Goal: Transaction & Acquisition: Purchase product/service

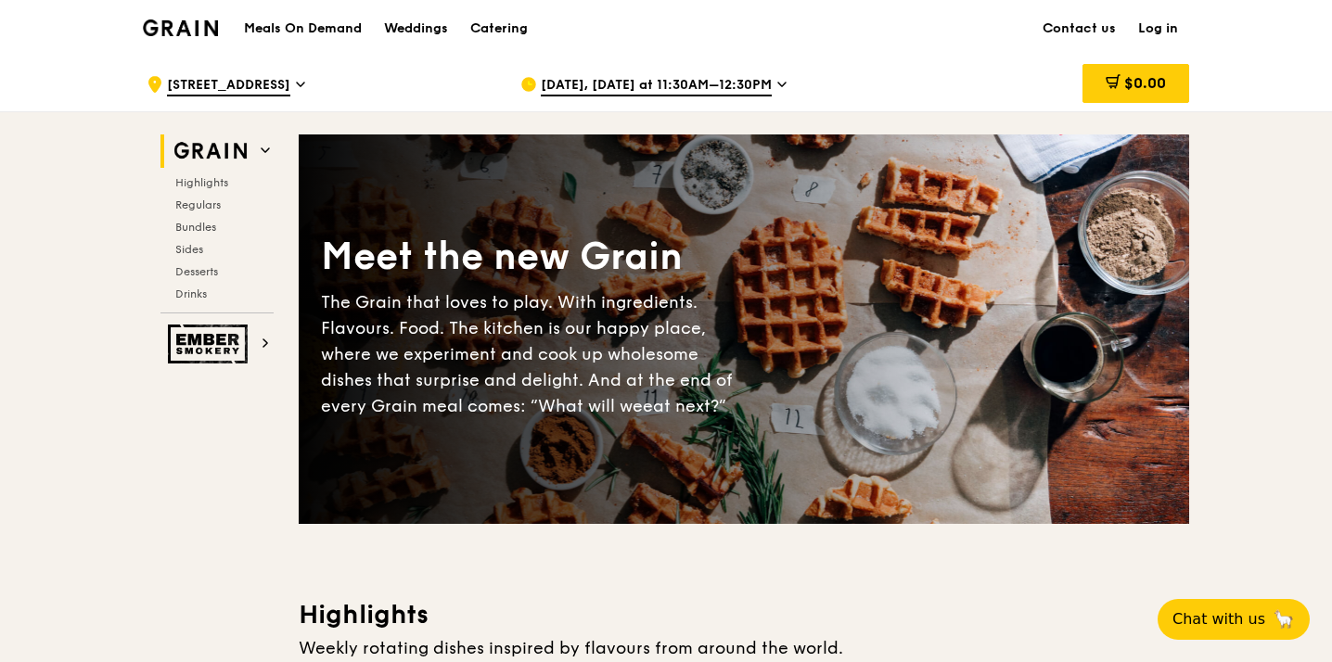
click at [708, 89] on span "Aug 27, Tomorrow at 11:30AM–12:30PM" at bounding box center [656, 86] width 231 height 20
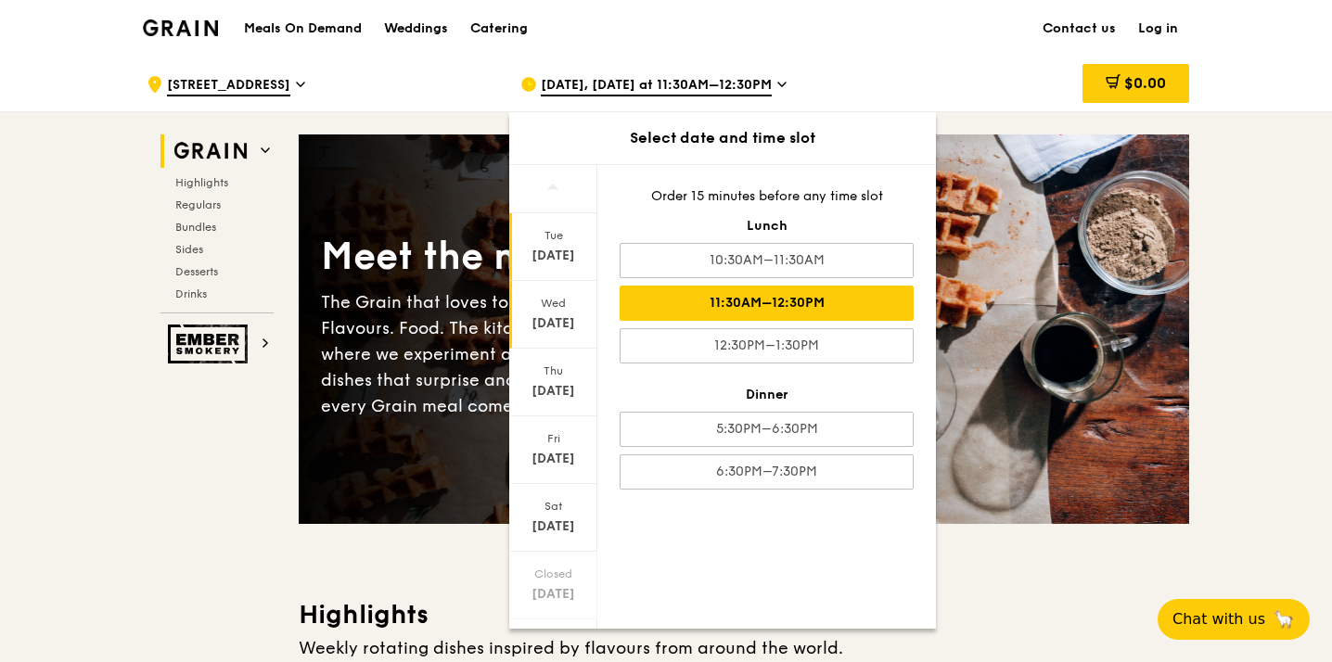
click at [553, 261] on div "Aug 26" at bounding box center [553, 256] width 83 height 19
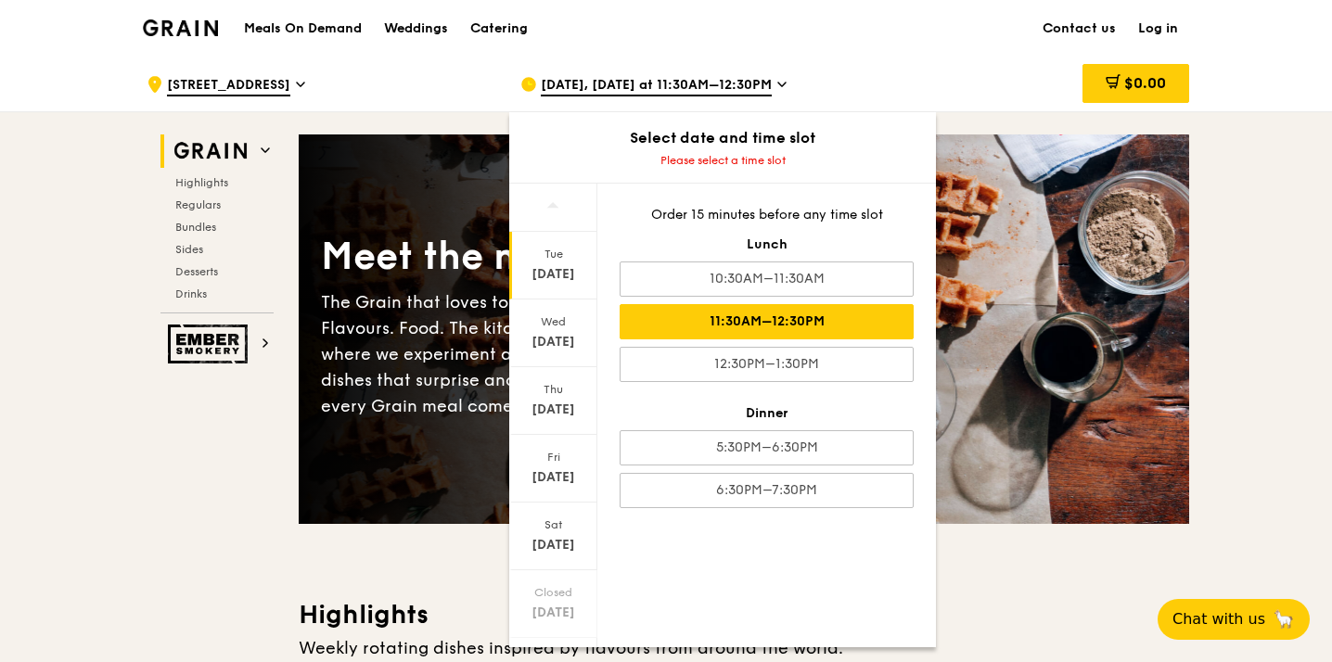
click at [759, 327] on div "11:30AM–12:30PM" at bounding box center [766, 321] width 294 height 35
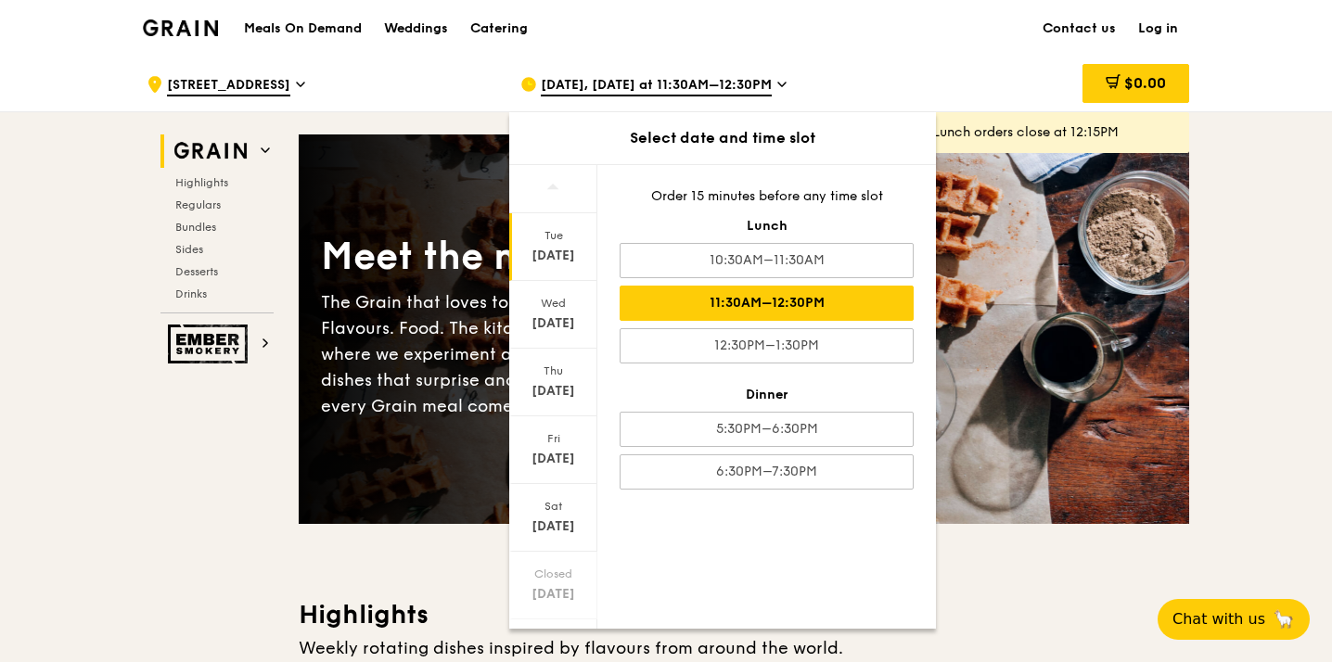
click at [795, 302] on div "11:30AM–12:30PM" at bounding box center [766, 303] width 294 height 35
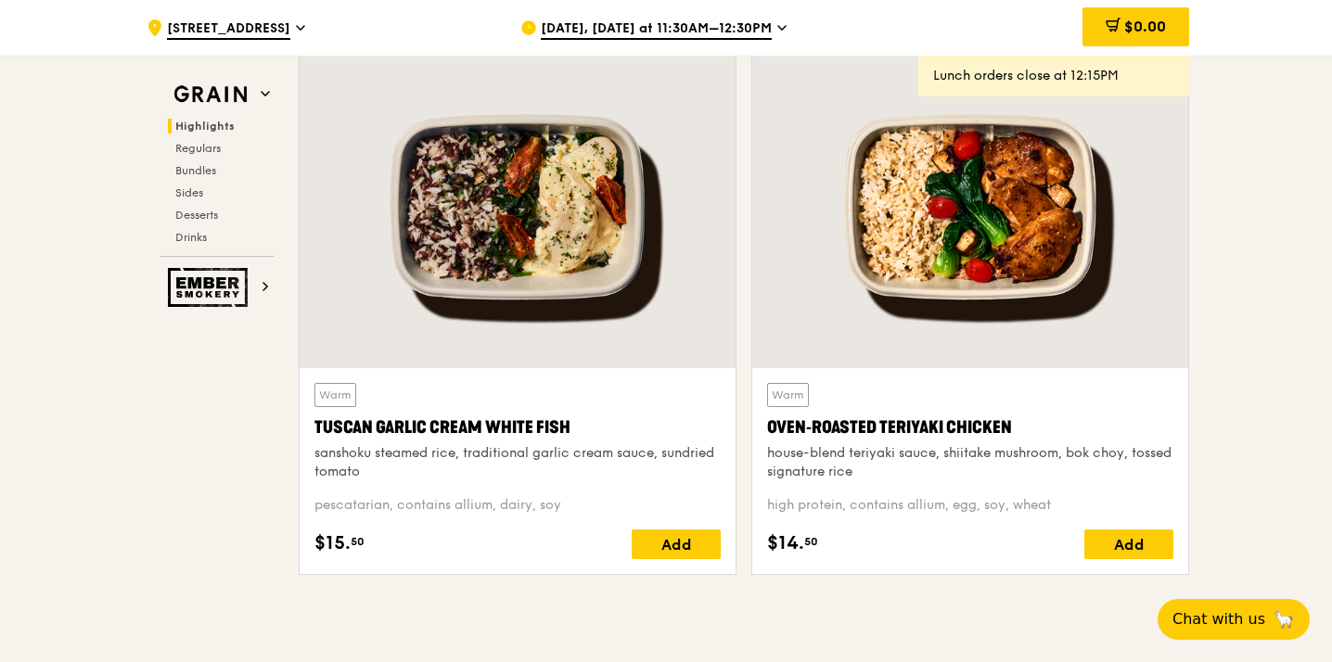
scroll to position [665, 0]
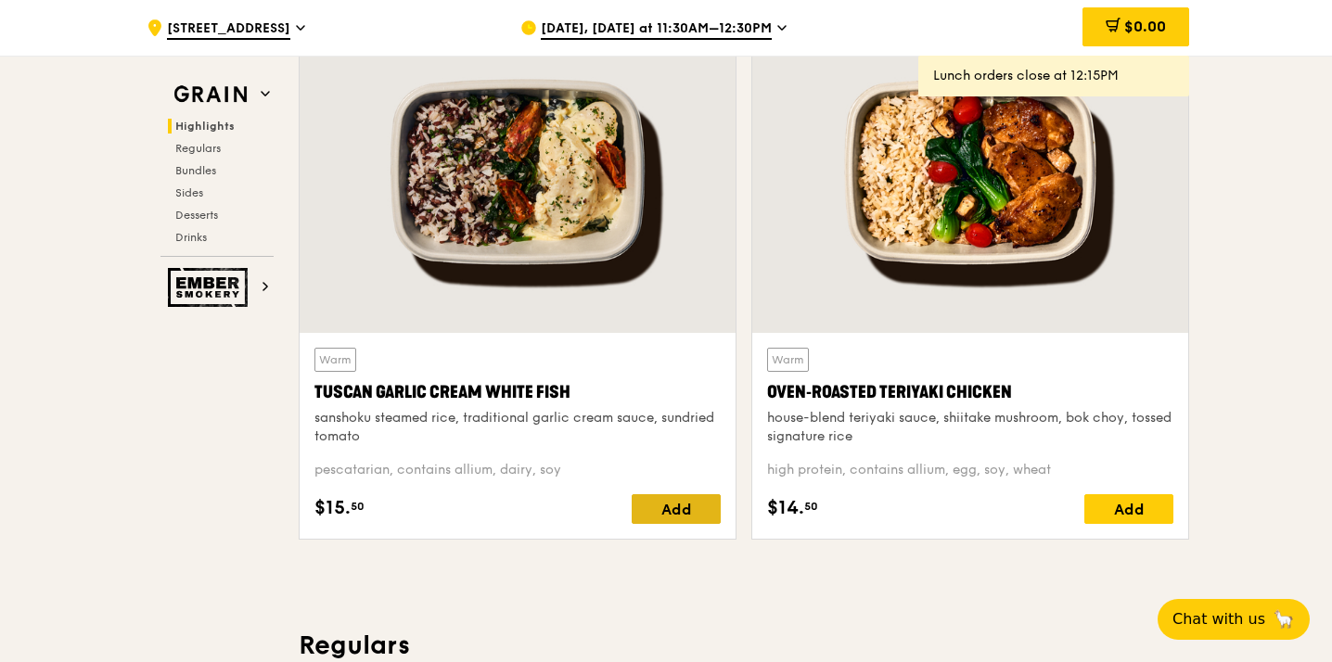
click at [688, 506] on div "Add" at bounding box center [676, 509] width 89 height 30
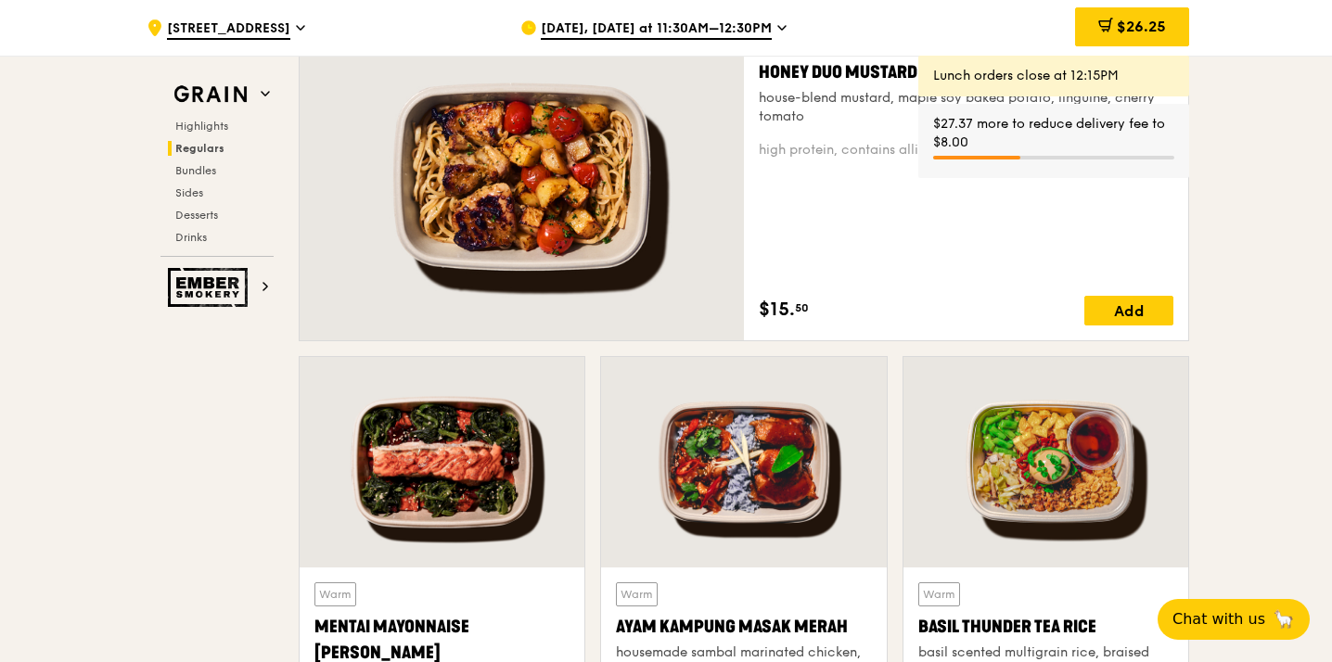
scroll to position [1231, 0]
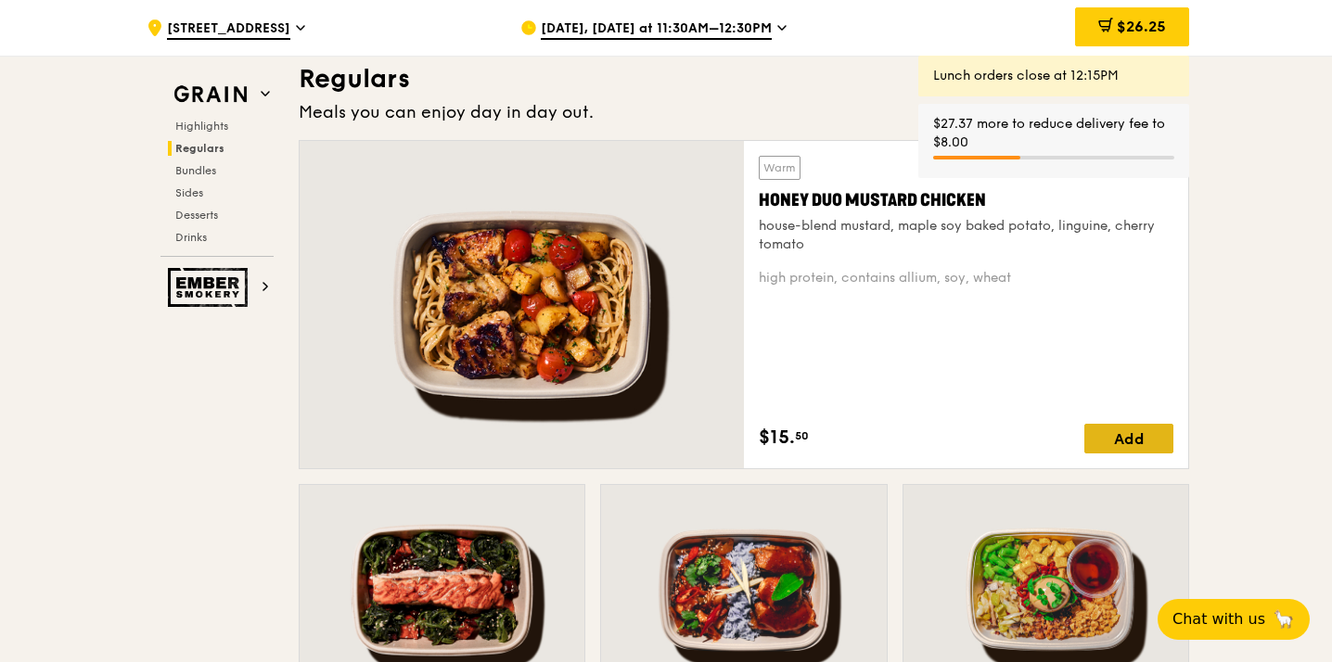
click at [1144, 439] on div "Add" at bounding box center [1128, 439] width 89 height 30
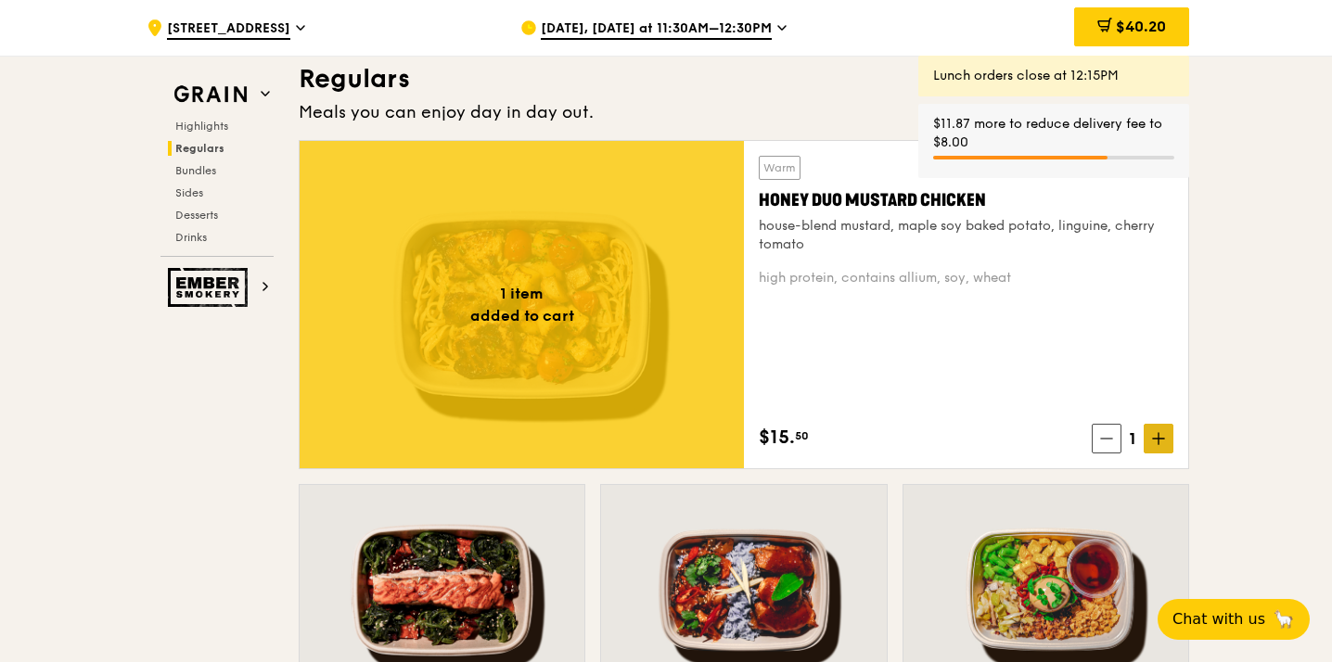
click at [1159, 440] on icon at bounding box center [1158, 438] width 13 height 13
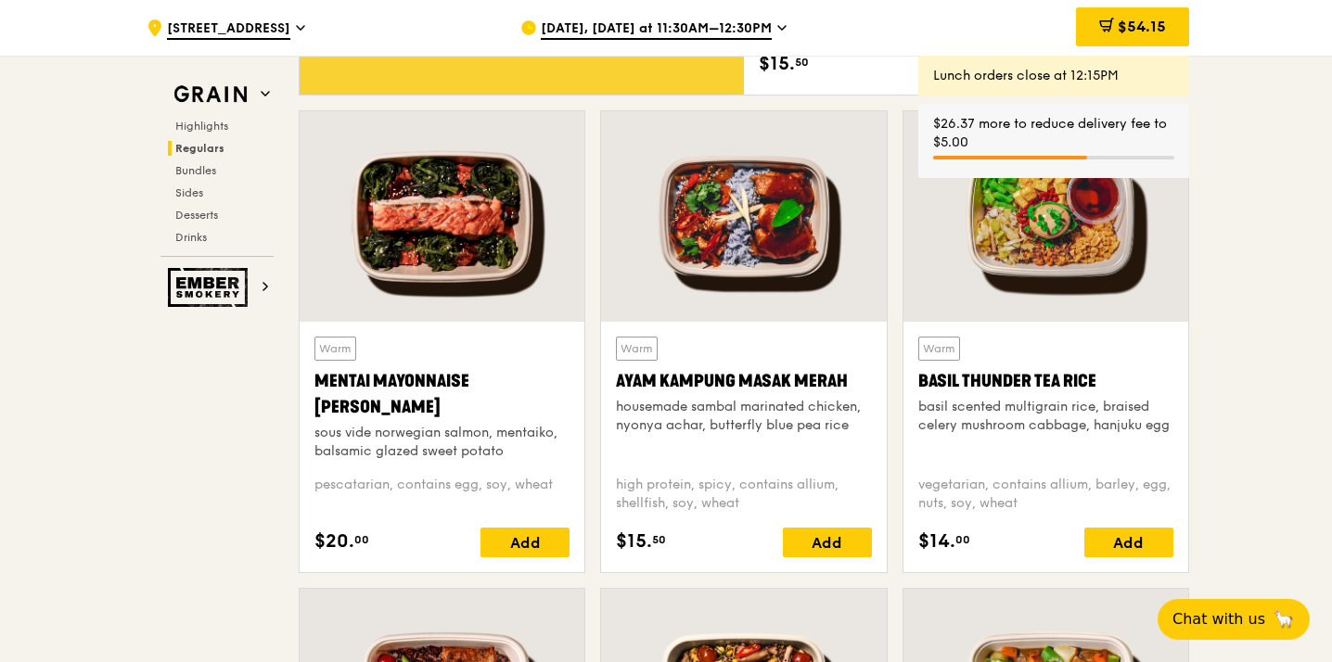
scroll to position [1609, 0]
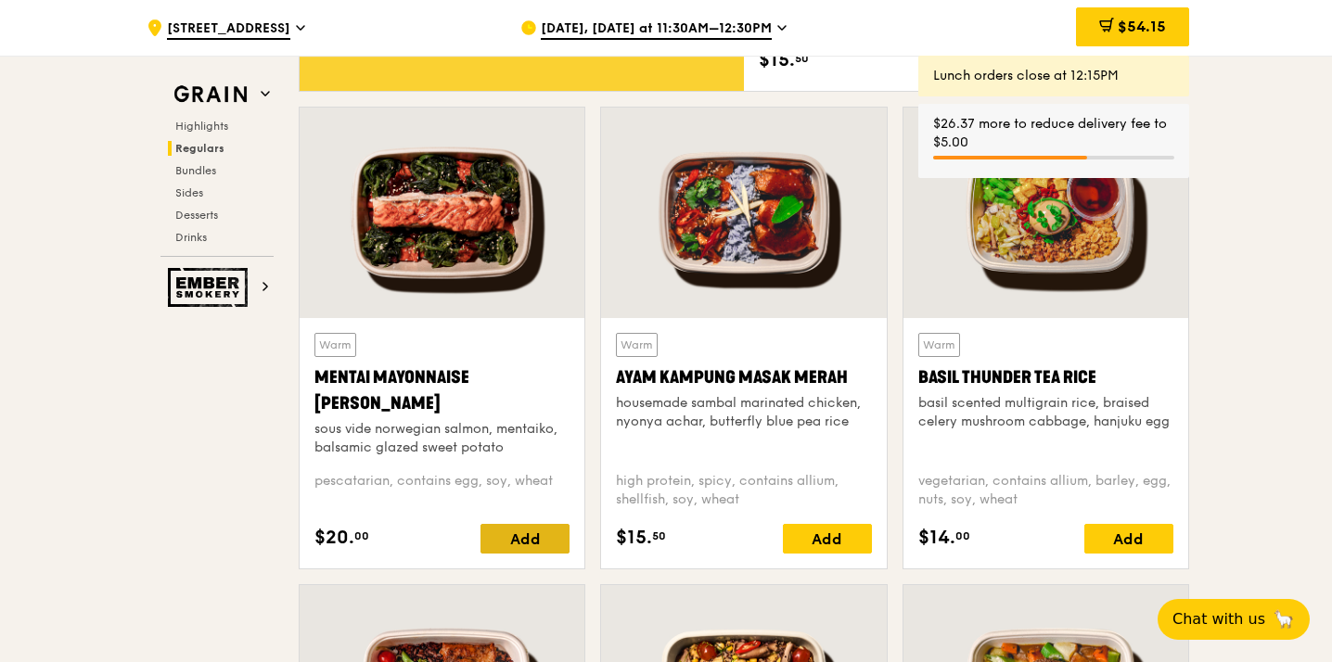
click at [554, 538] on div "Add" at bounding box center [524, 539] width 89 height 30
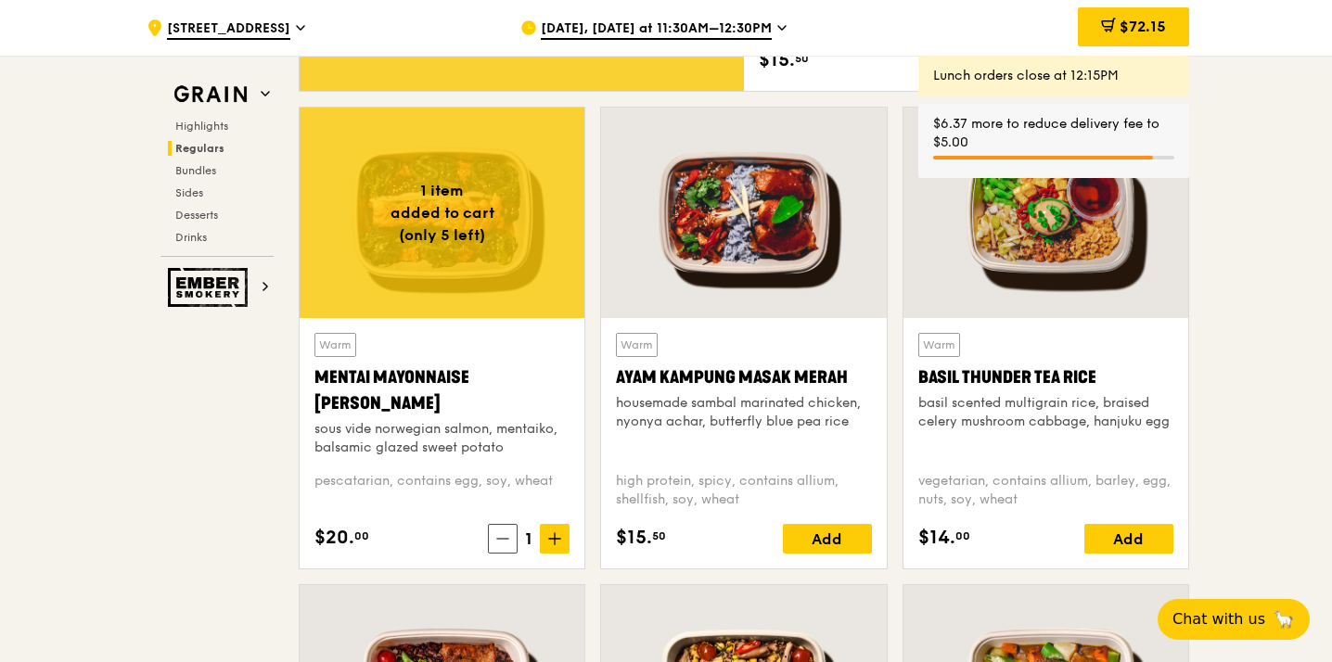
click at [569, 544] on div "Warm Mentai Mayonnaise Aburi Salmon sous vide norwegian salmon, mentaiko, balsa…" at bounding box center [442, 443] width 285 height 250
click at [559, 541] on icon at bounding box center [554, 538] width 13 height 13
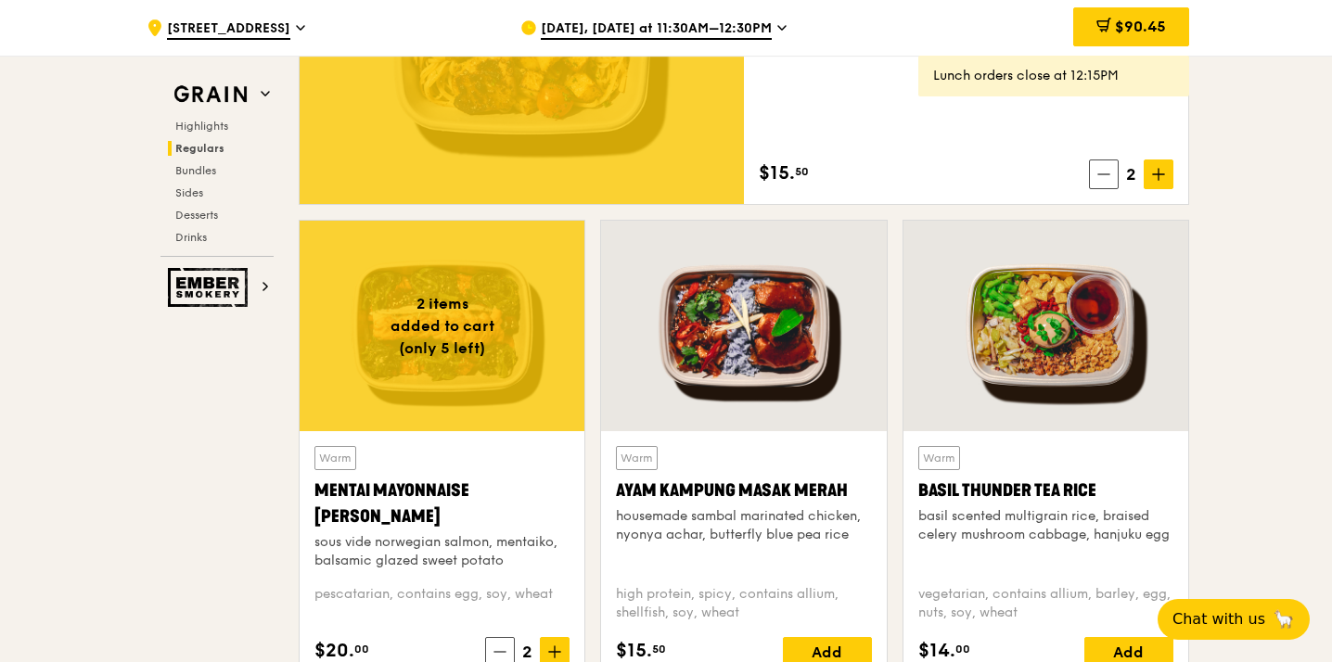
scroll to position [1499, 0]
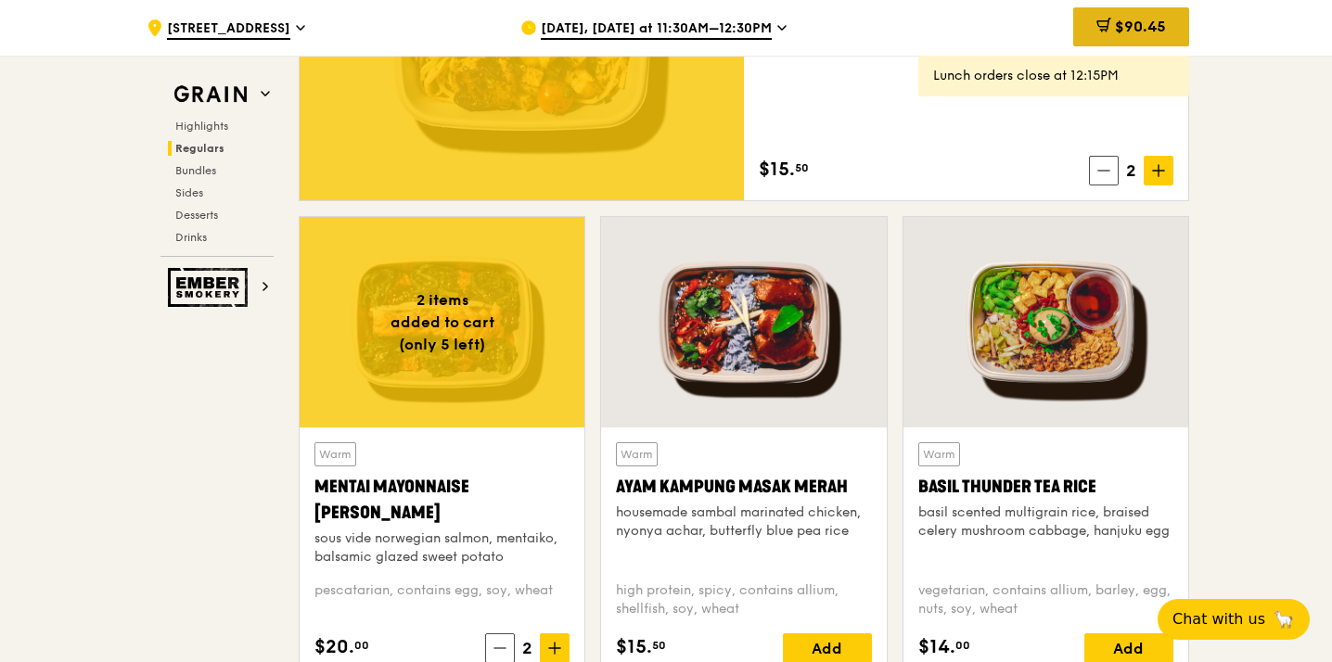
click at [1141, 17] on div "$90.45" at bounding box center [1131, 26] width 116 height 39
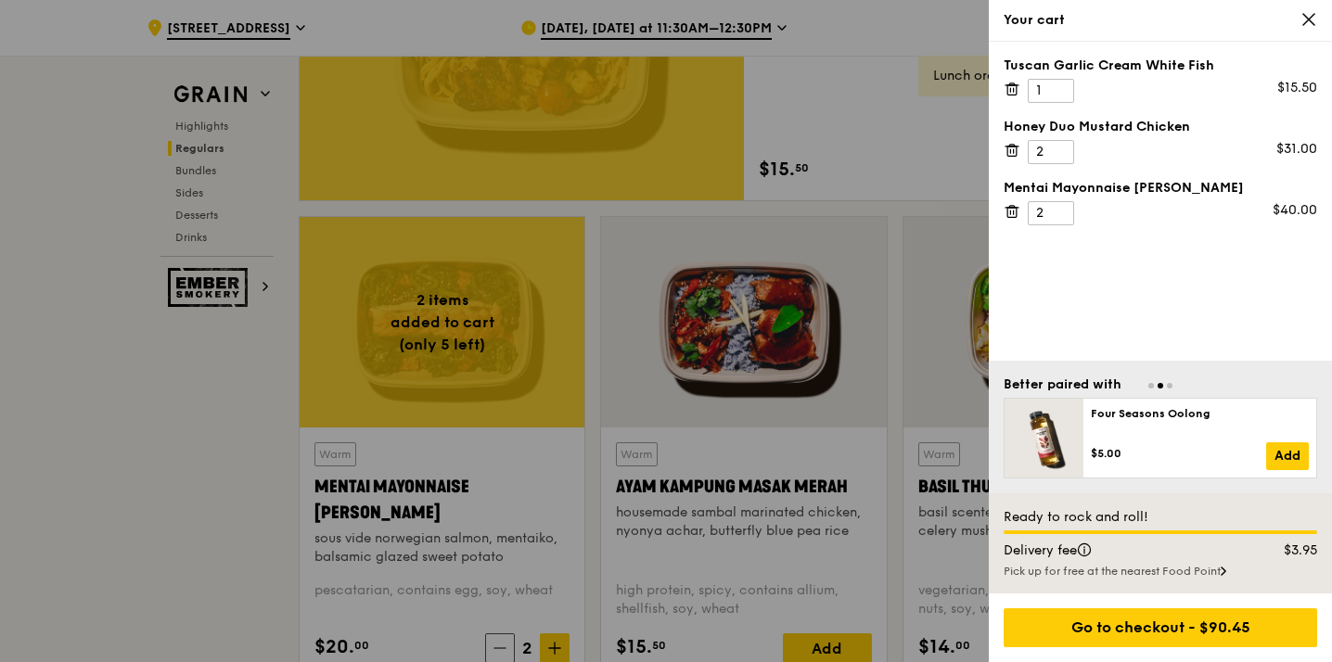
click at [1314, 23] on icon at bounding box center [1308, 19] width 17 height 17
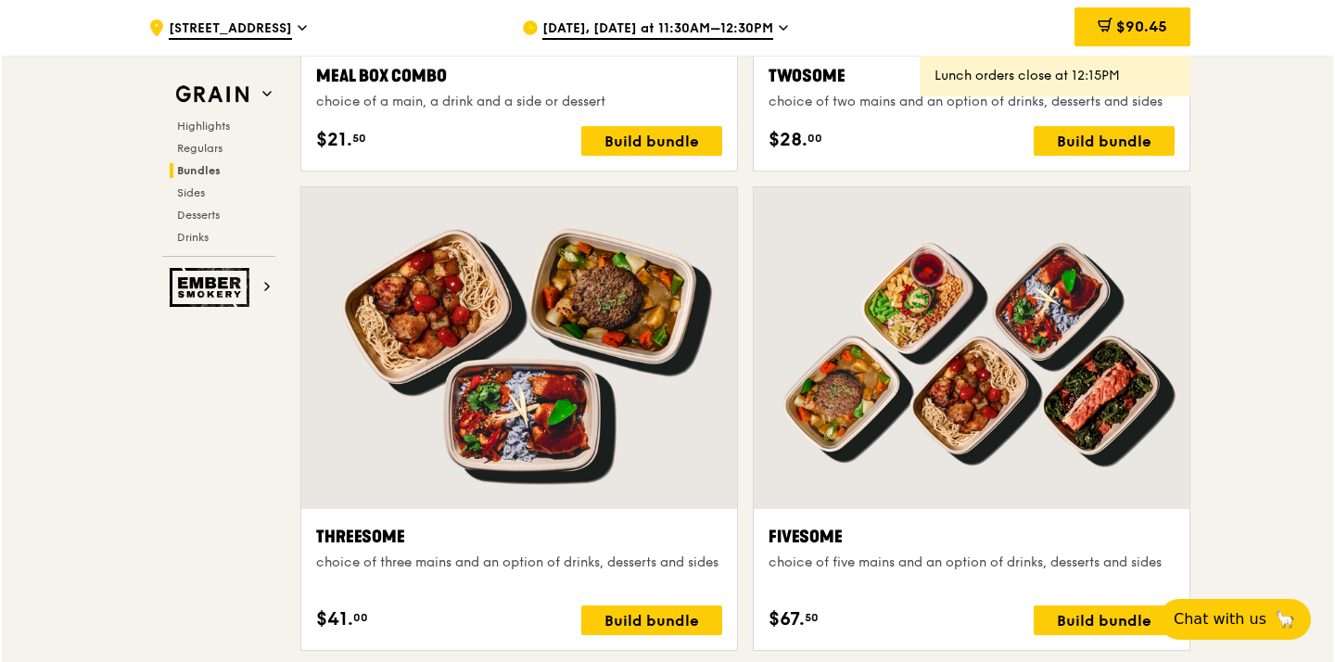
scroll to position [3323, 0]
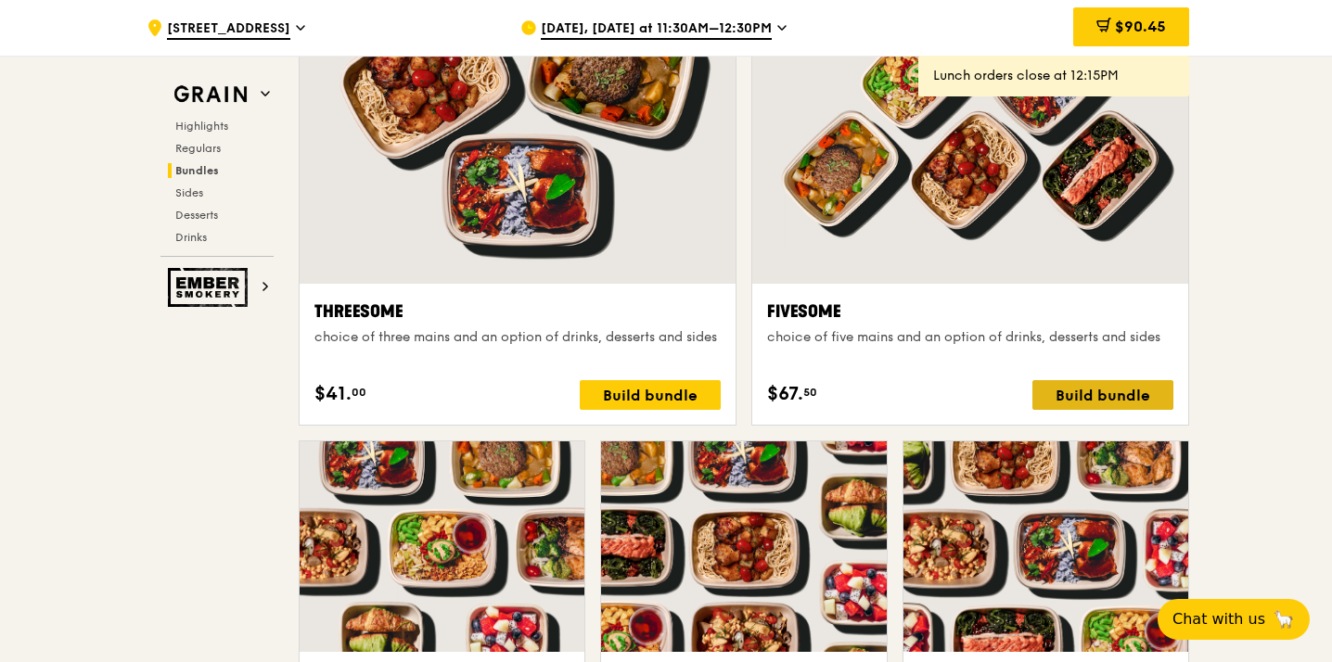
click at [1098, 392] on div "Build bundle" at bounding box center [1102, 395] width 141 height 30
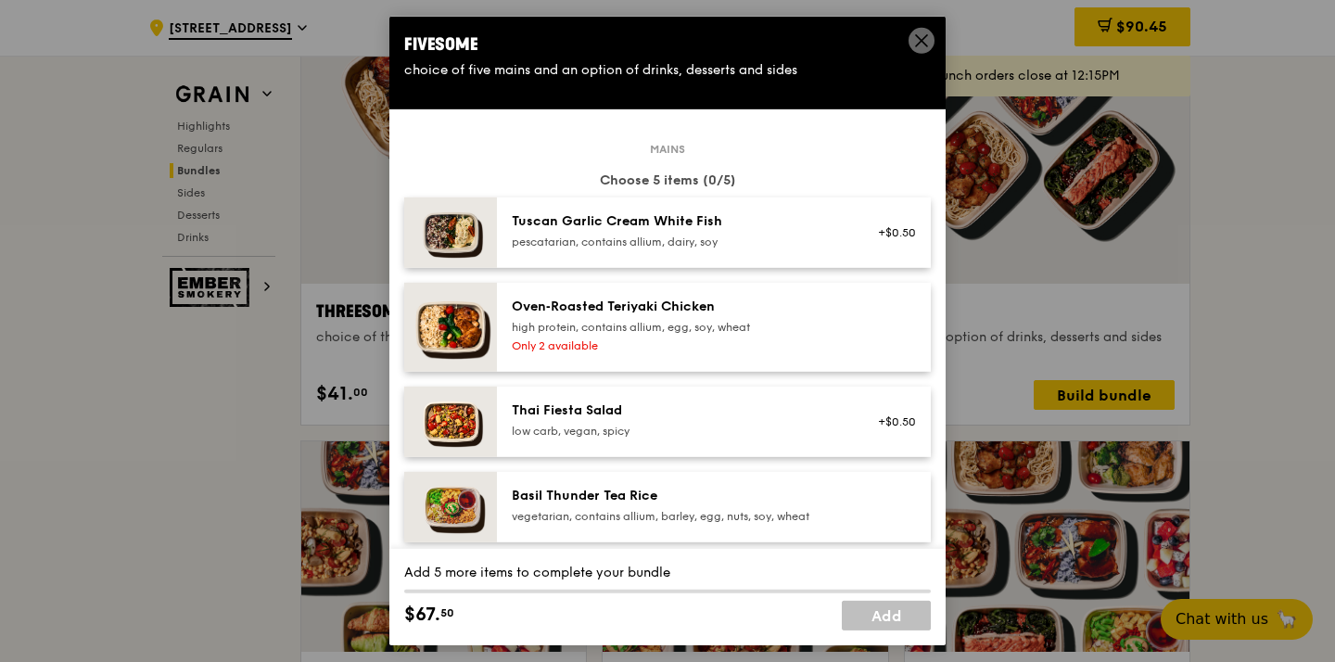
click at [917, 41] on icon at bounding box center [921, 40] width 17 height 17
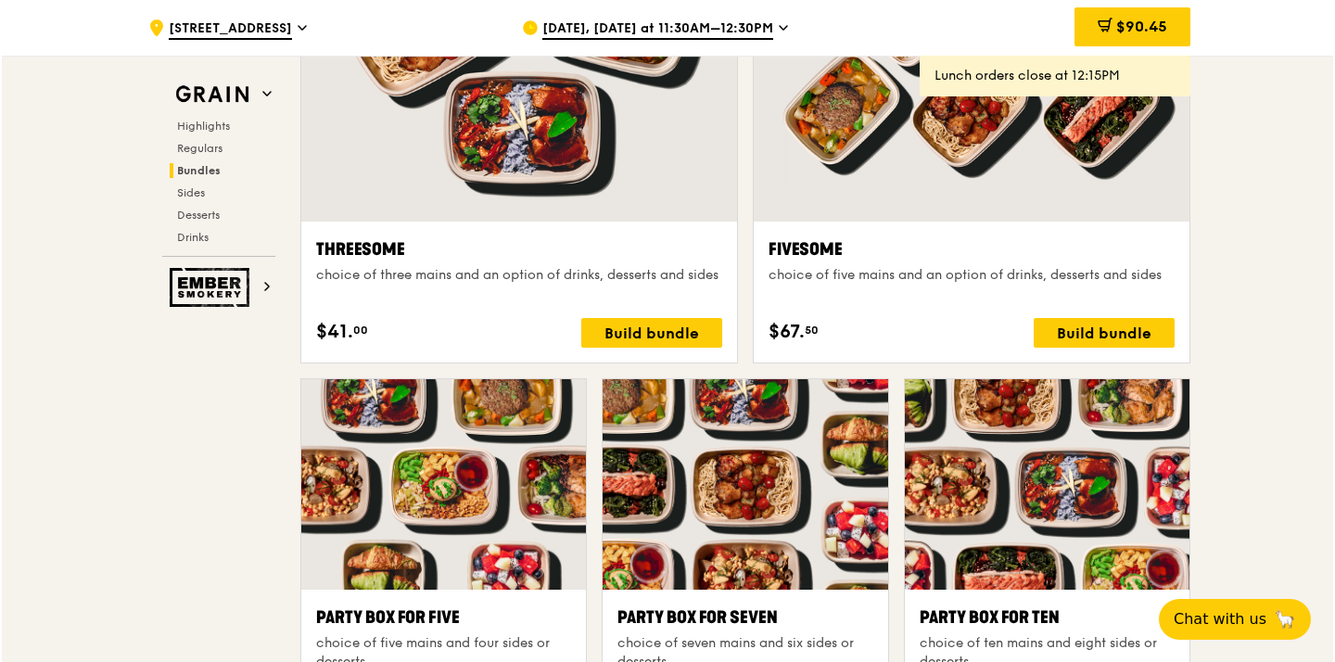
scroll to position [3333, 0]
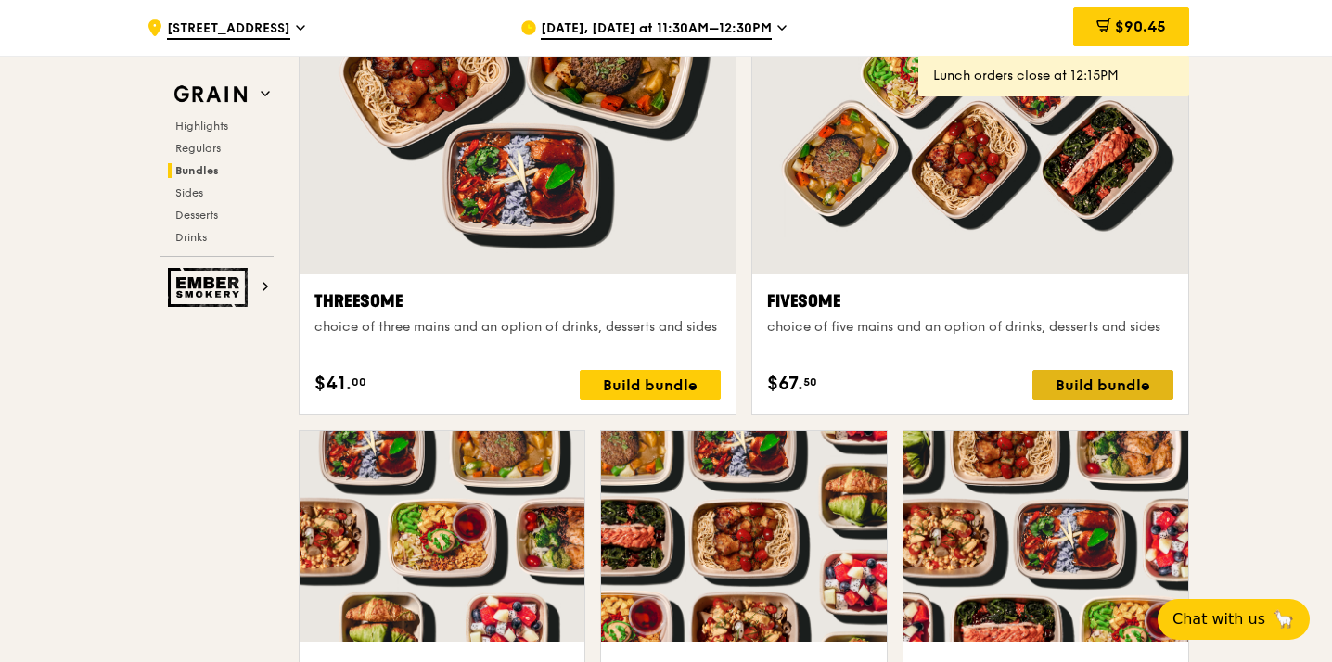
click at [1111, 385] on div "Build bundle" at bounding box center [1102, 385] width 141 height 30
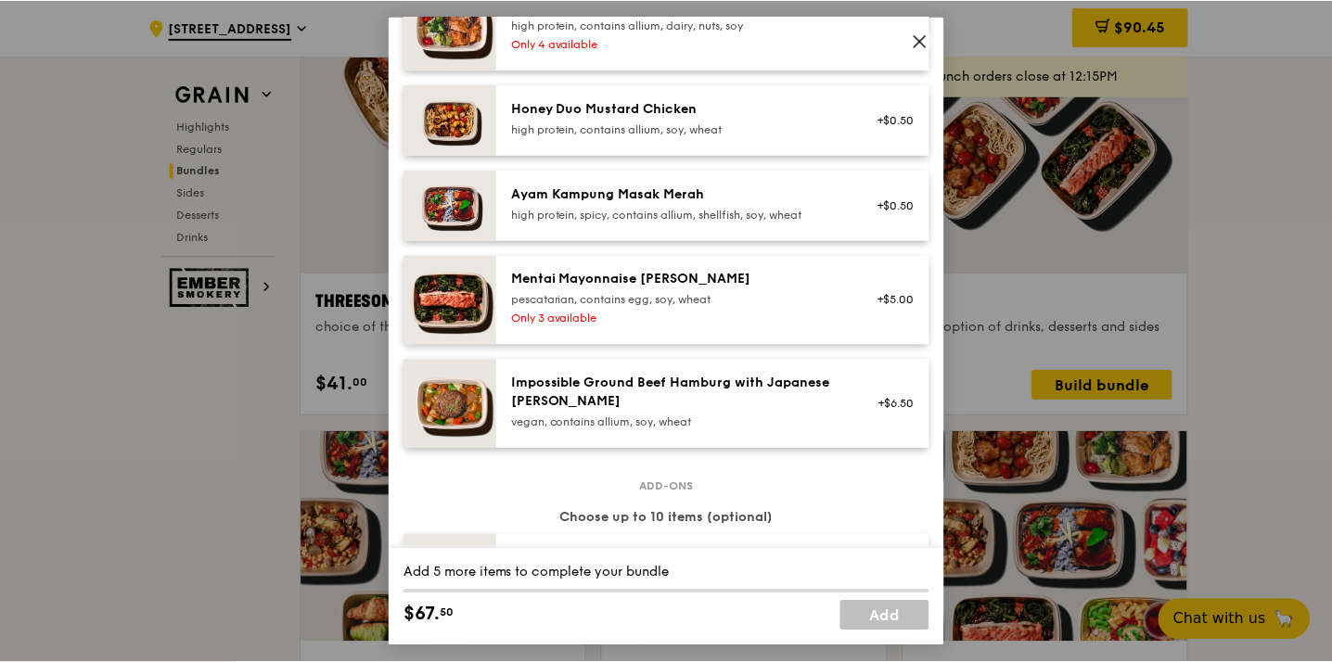
scroll to position [548, 0]
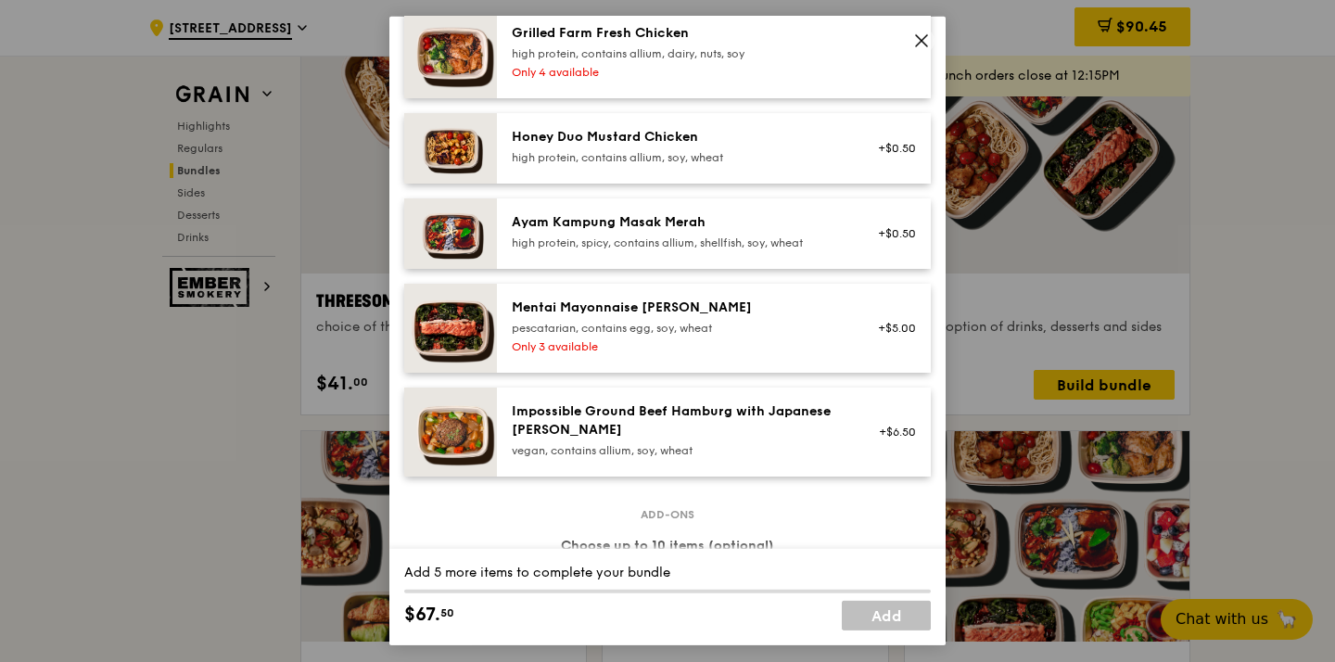
click at [922, 39] on icon at bounding box center [921, 40] width 11 height 11
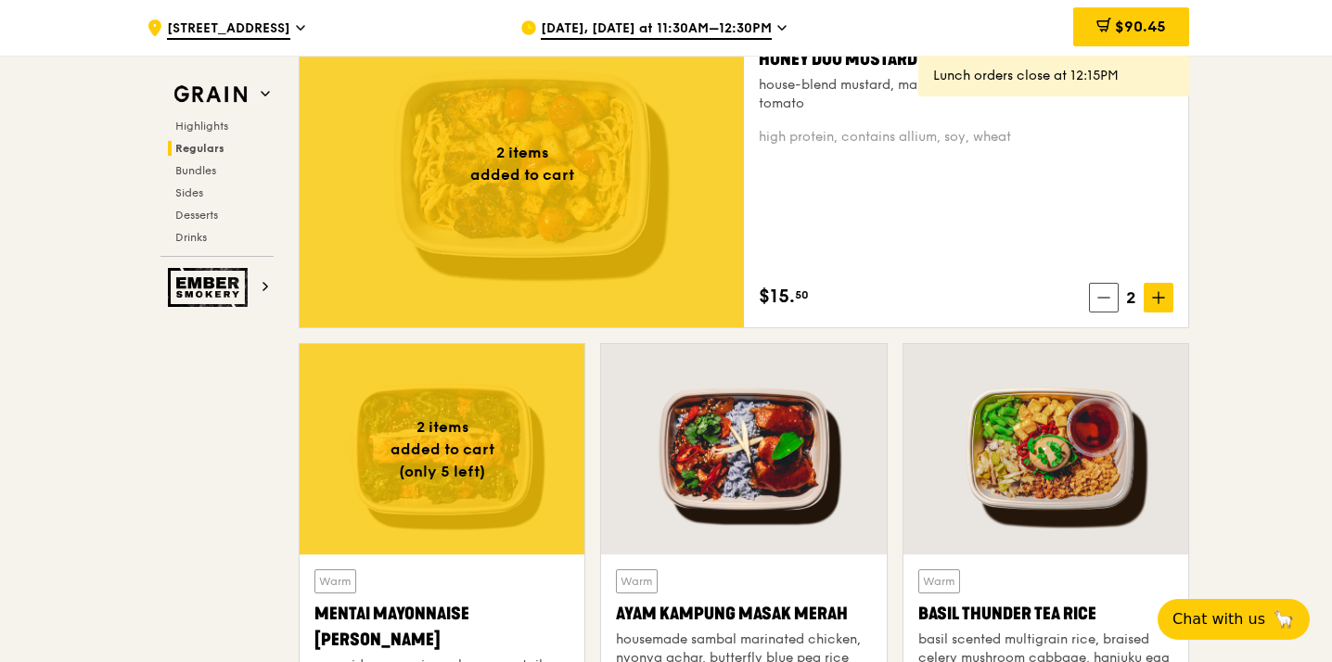
scroll to position [1298, 0]
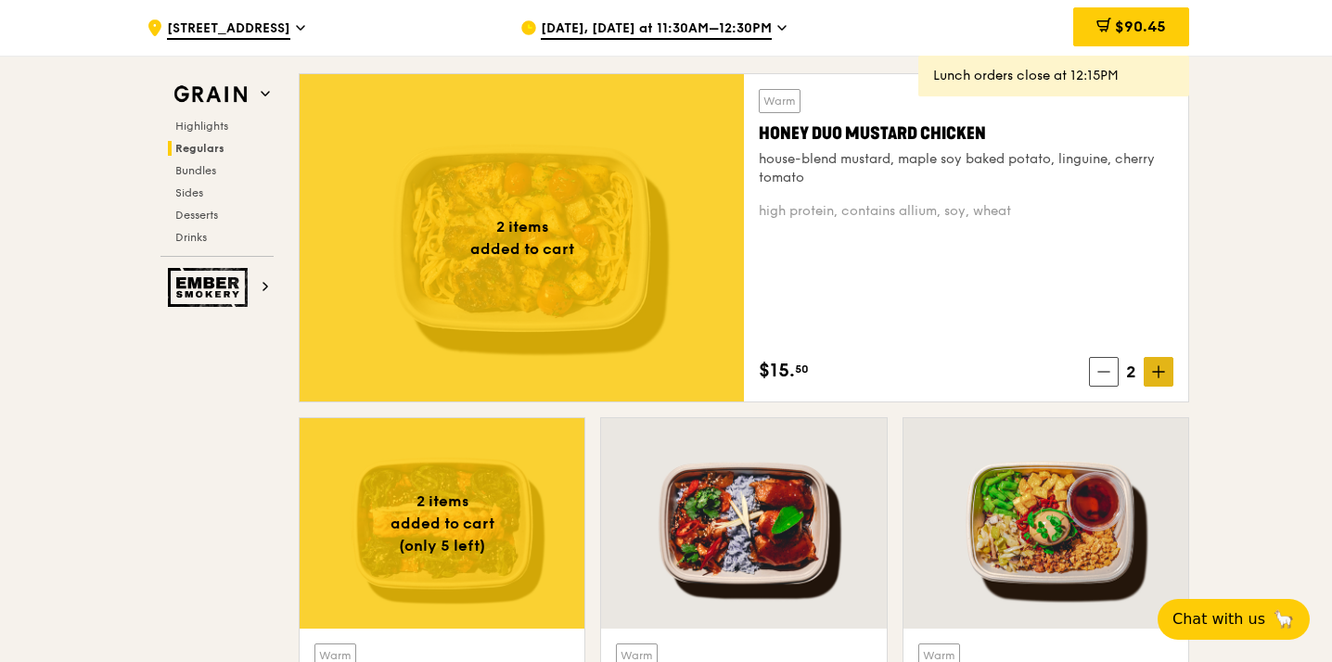
click at [1161, 370] on icon at bounding box center [1158, 371] width 13 height 13
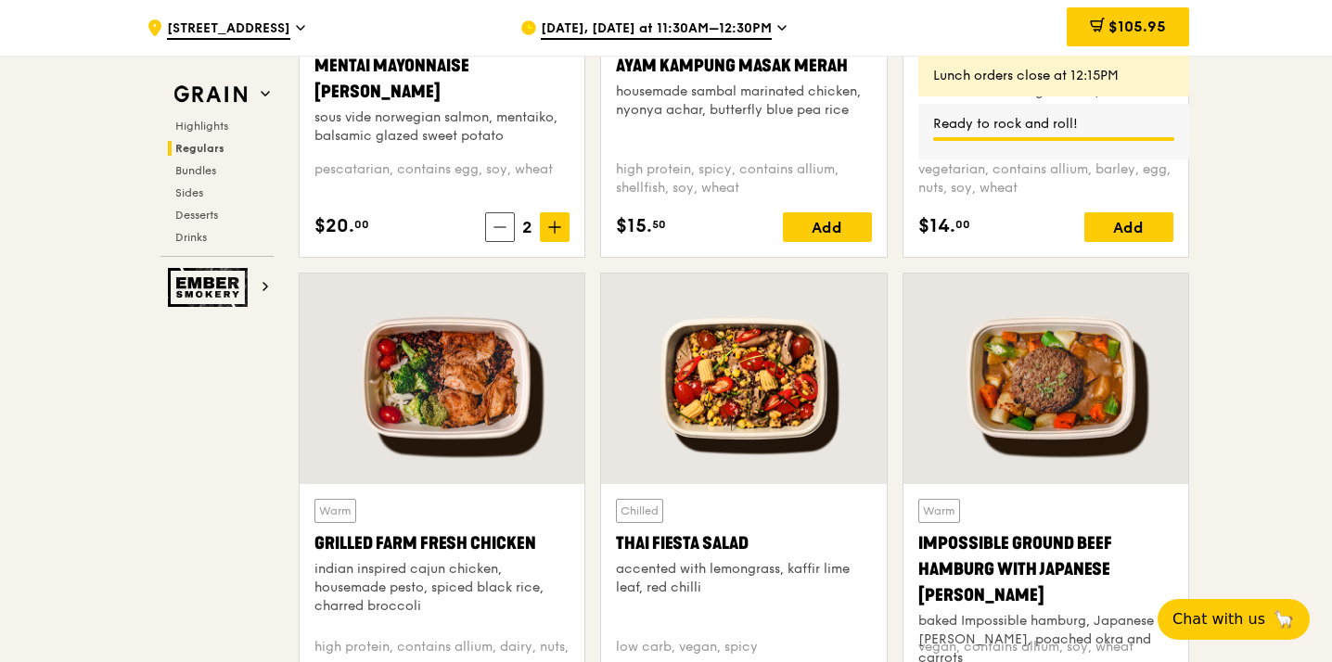
scroll to position [1991, 0]
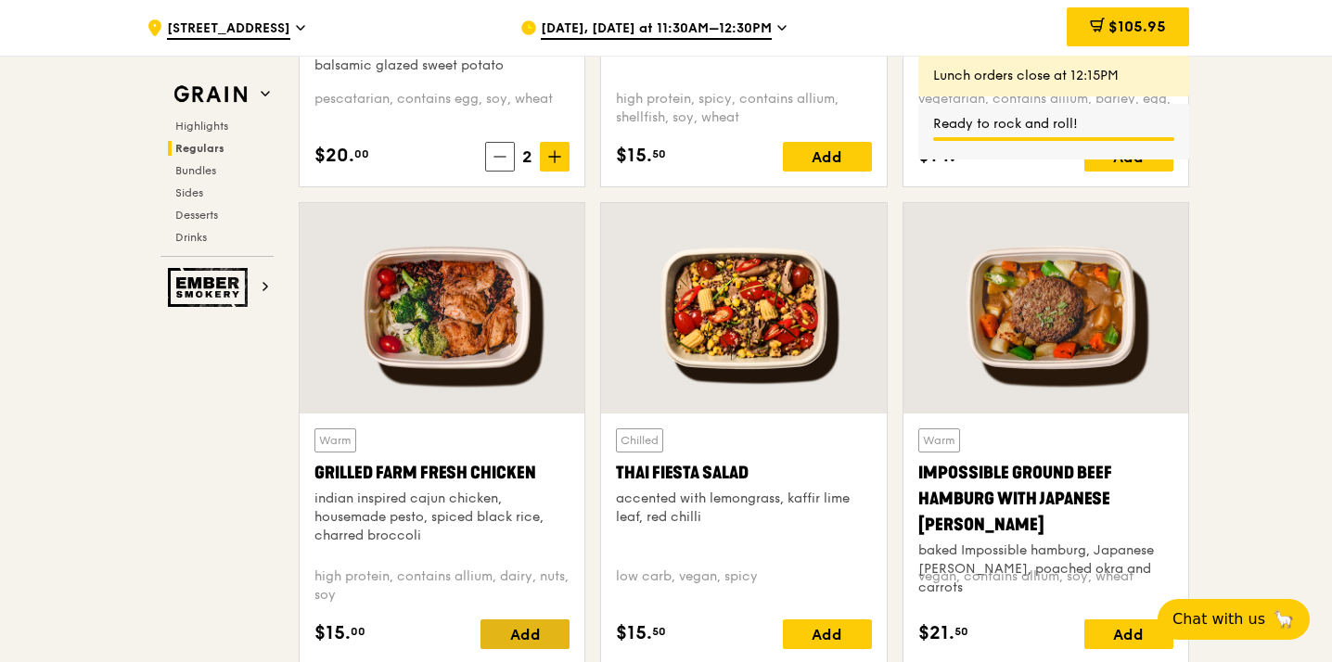
click at [527, 636] on div "Add" at bounding box center [524, 634] width 89 height 30
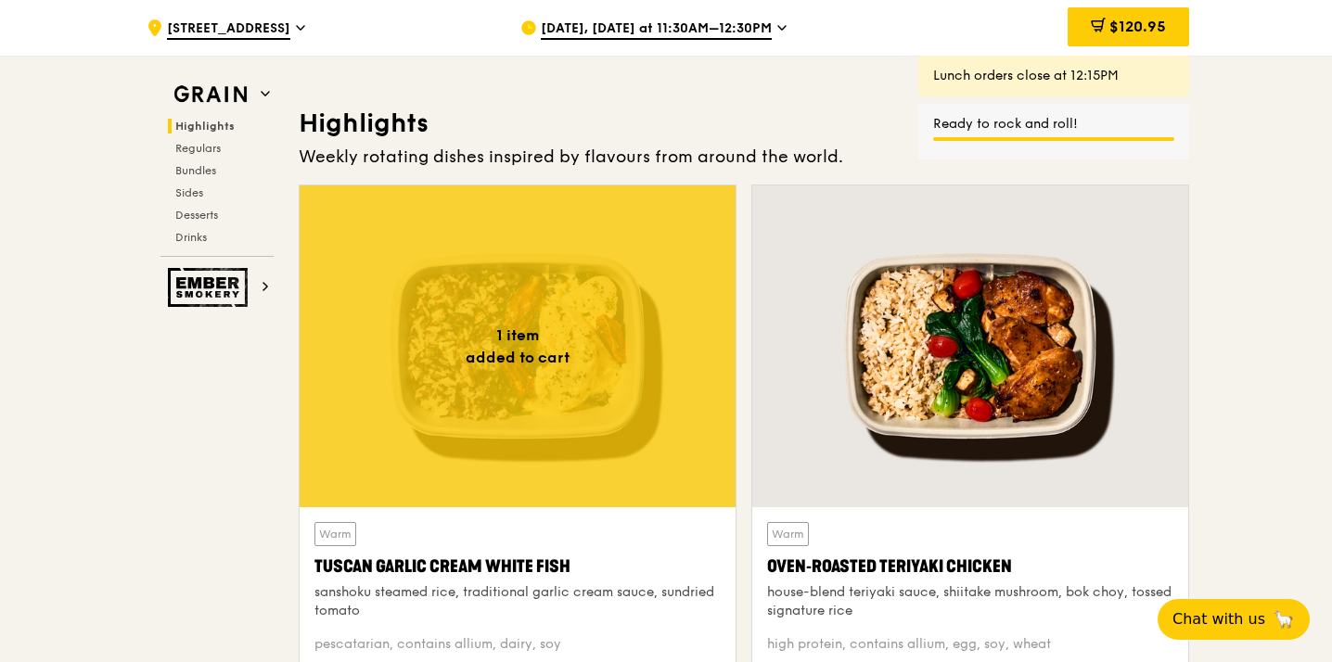
scroll to position [299, 0]
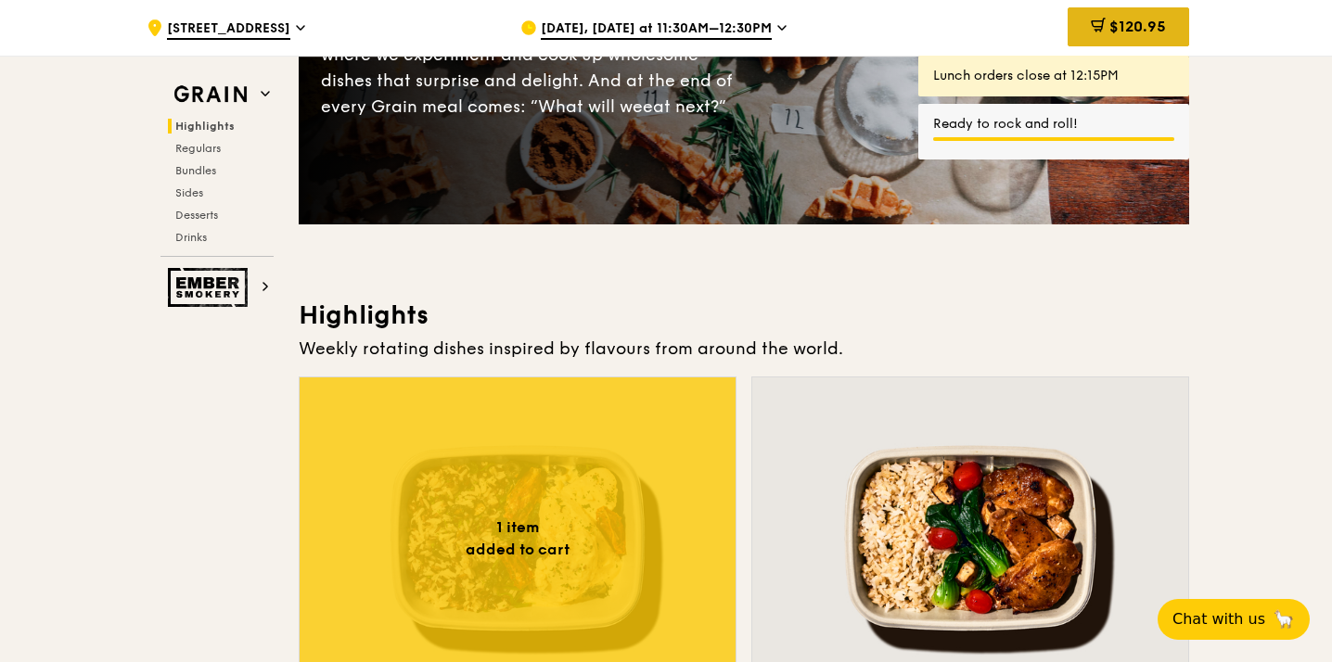
click at [1112, 26] on span "$120.95" at bounding box center [1137, 27] width 57 height 18
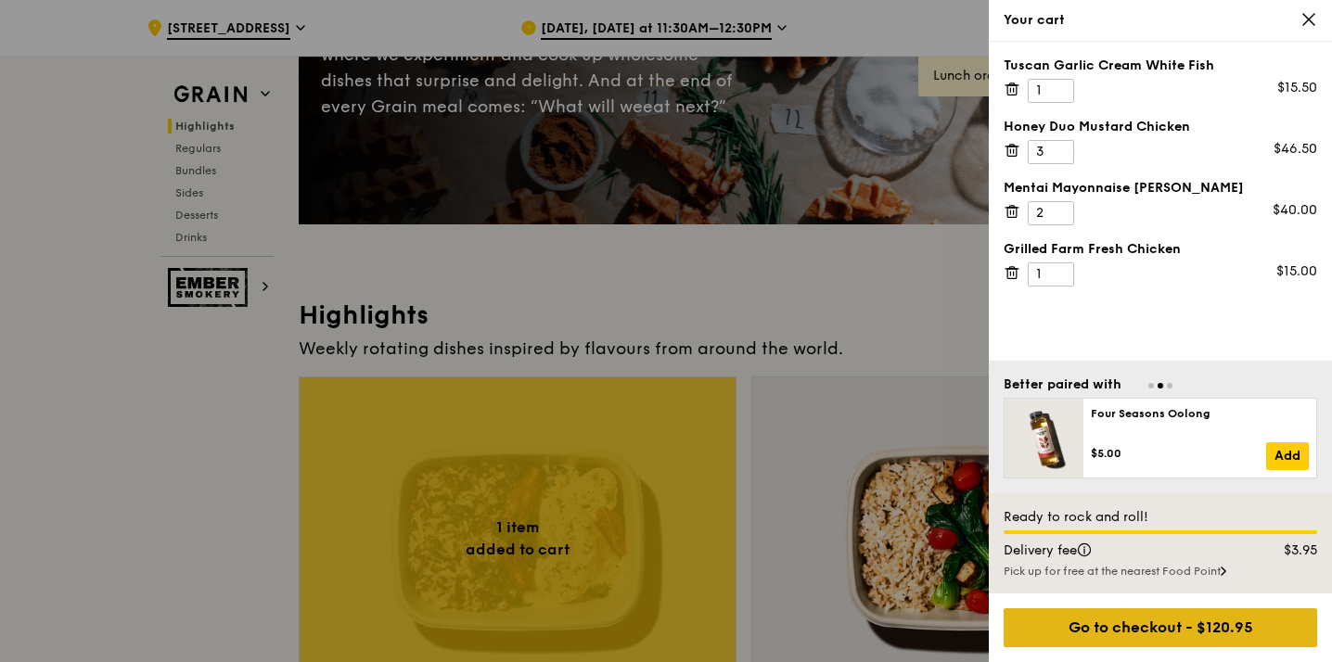
click at [1173, 631] on div "Go to checkout - $120.95" at bounding box center [1159, 627] width 313 height 39
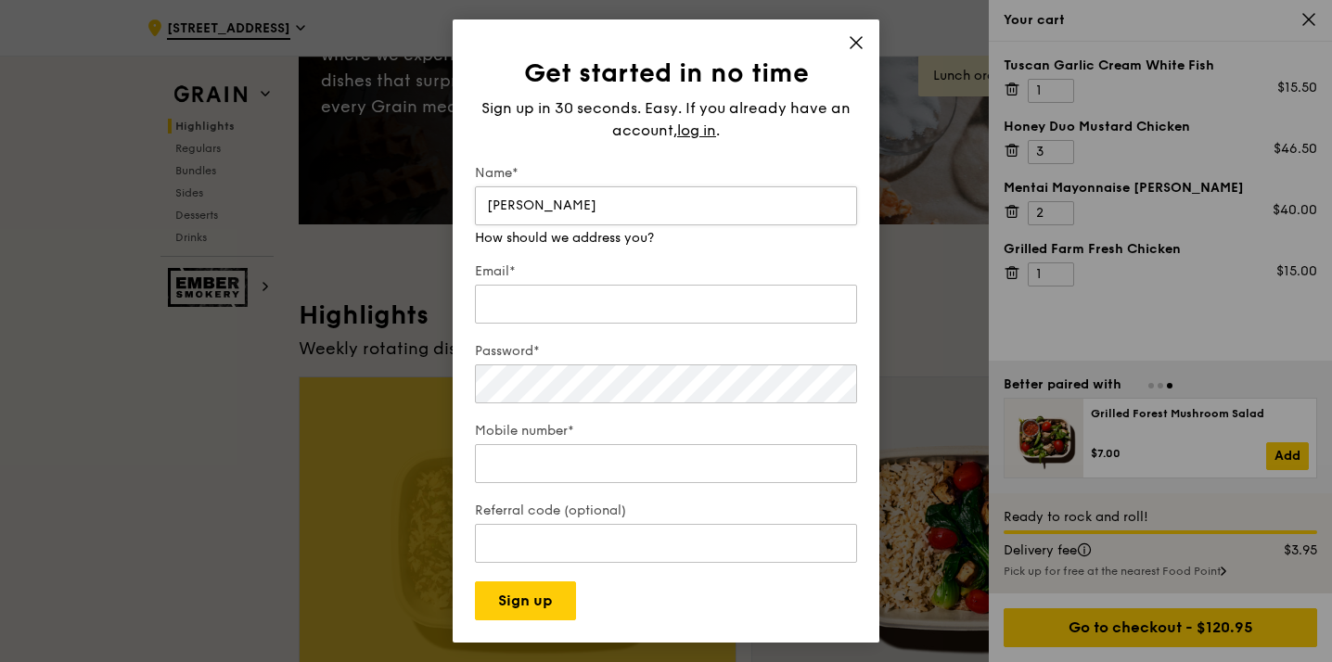
type input "Jaime Goh"
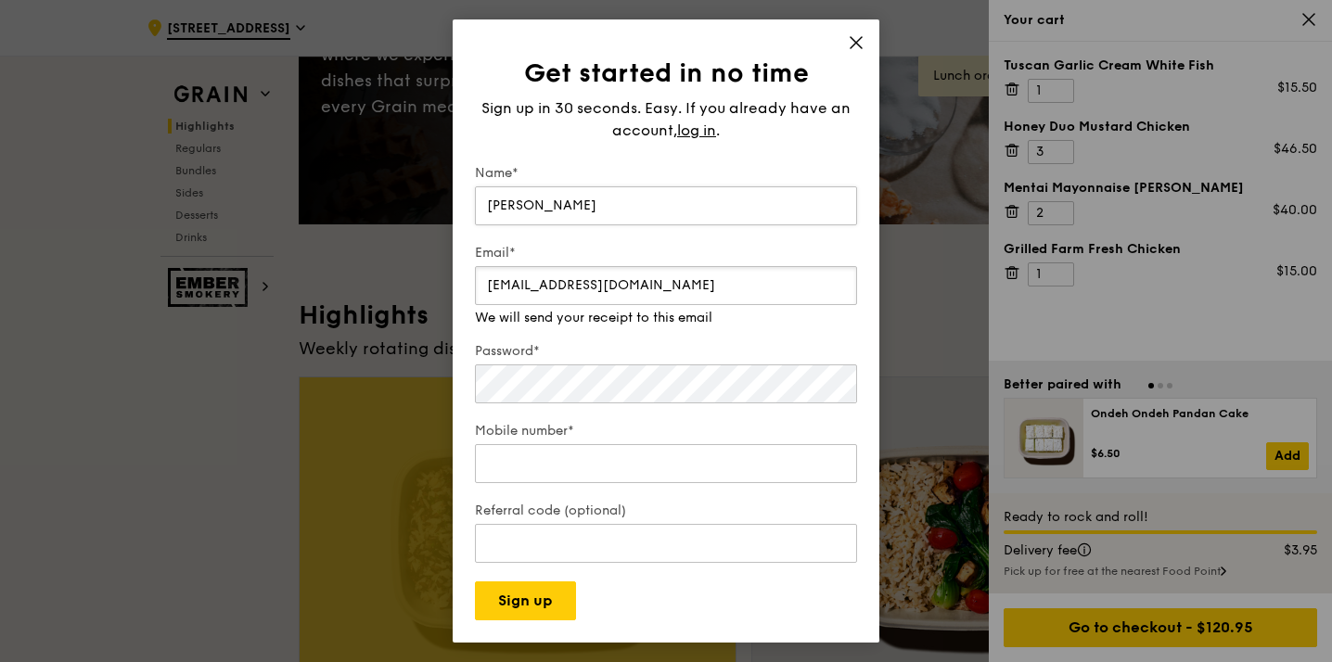
type input "jianweigoh@hotmail.com"
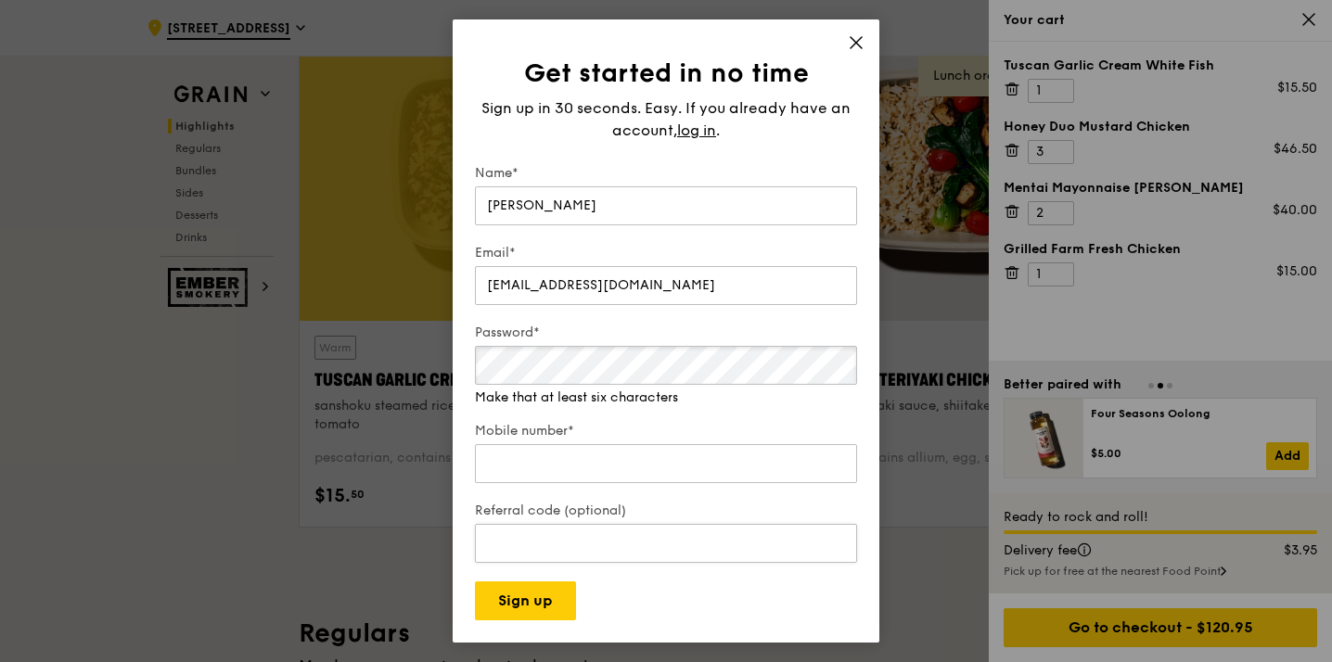
scroll to position [621, 0]
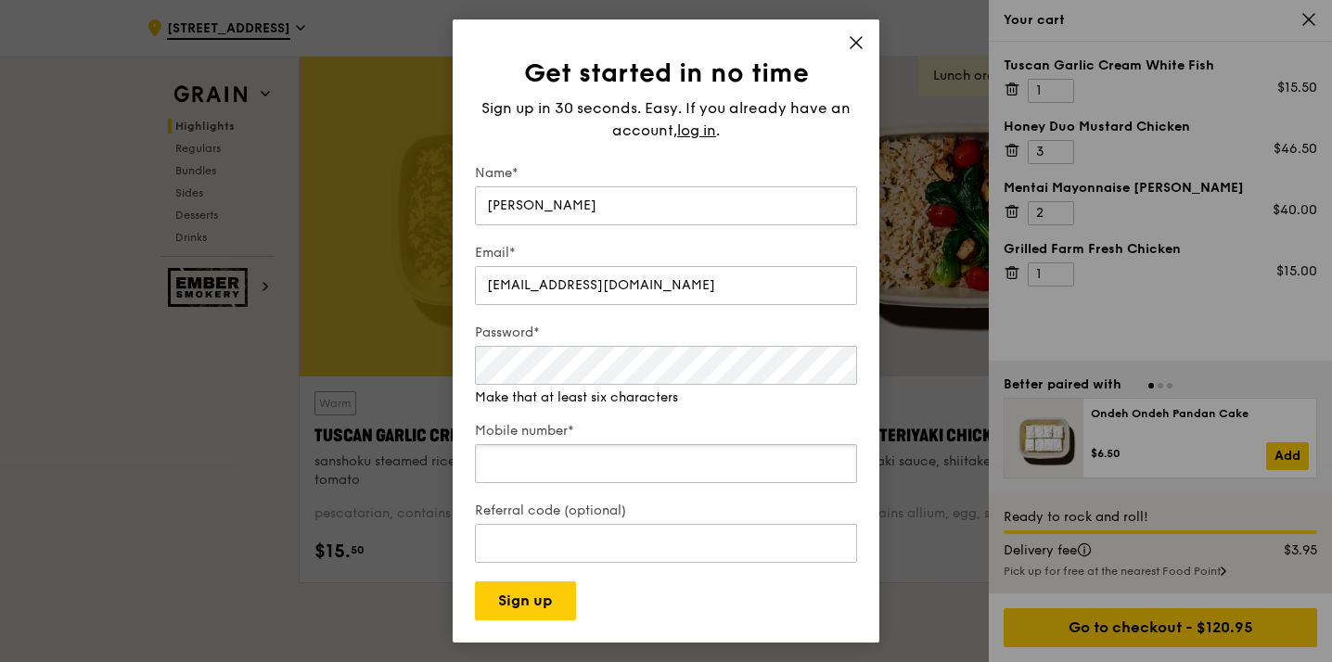
click at [580, 466] on div "Mobile number*" at bounding box center [666, 454] width 382 height 65
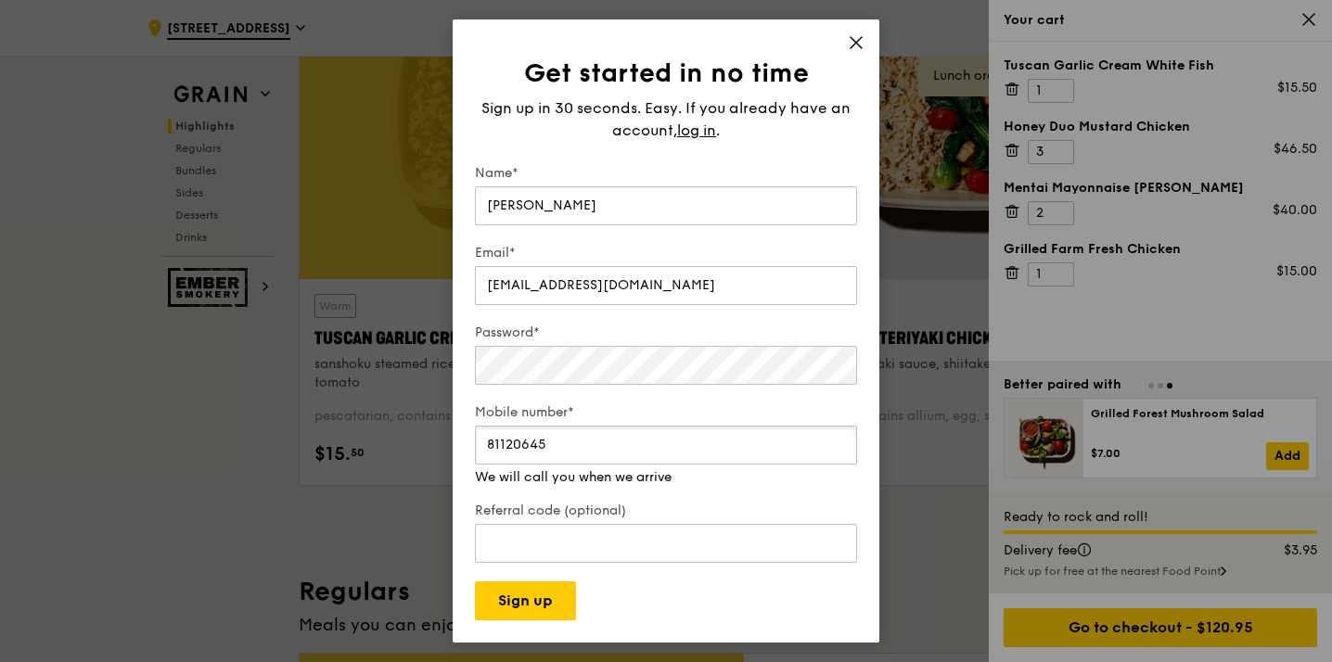
scroll to position [720, 0]
type input "81120645"
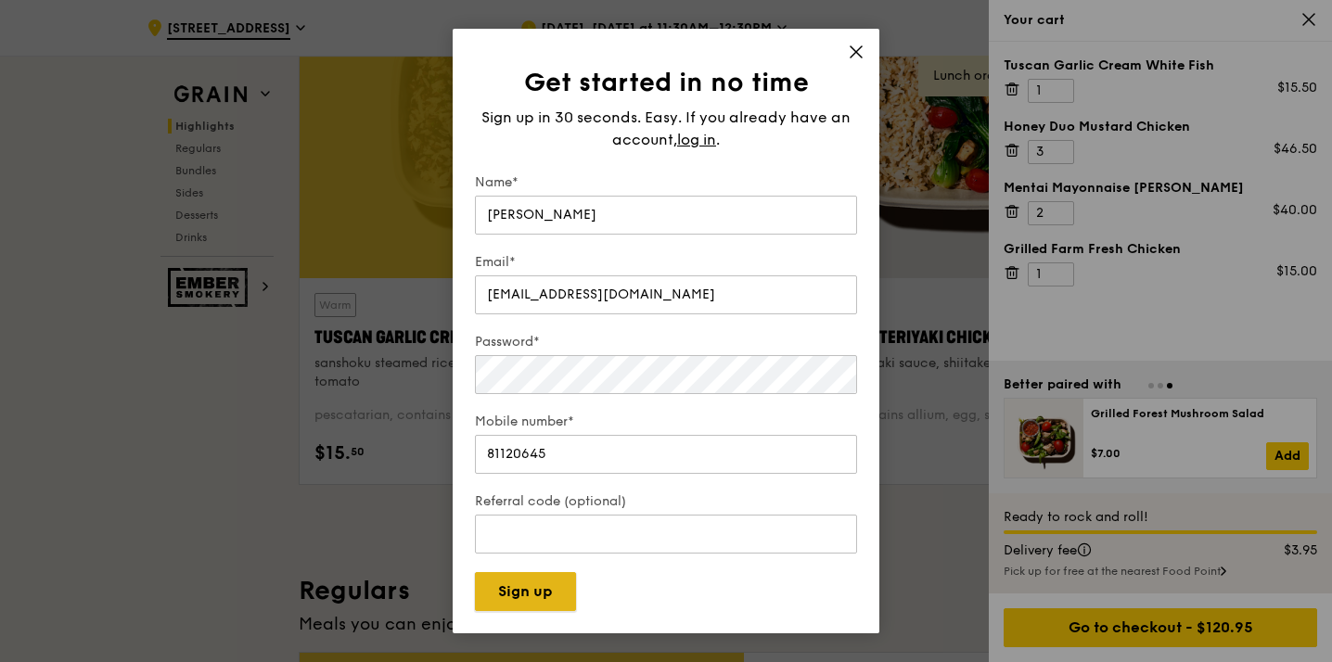
click at [534, 608] on button "Sign up" at bounding box center [525, 591] width 101 height 39
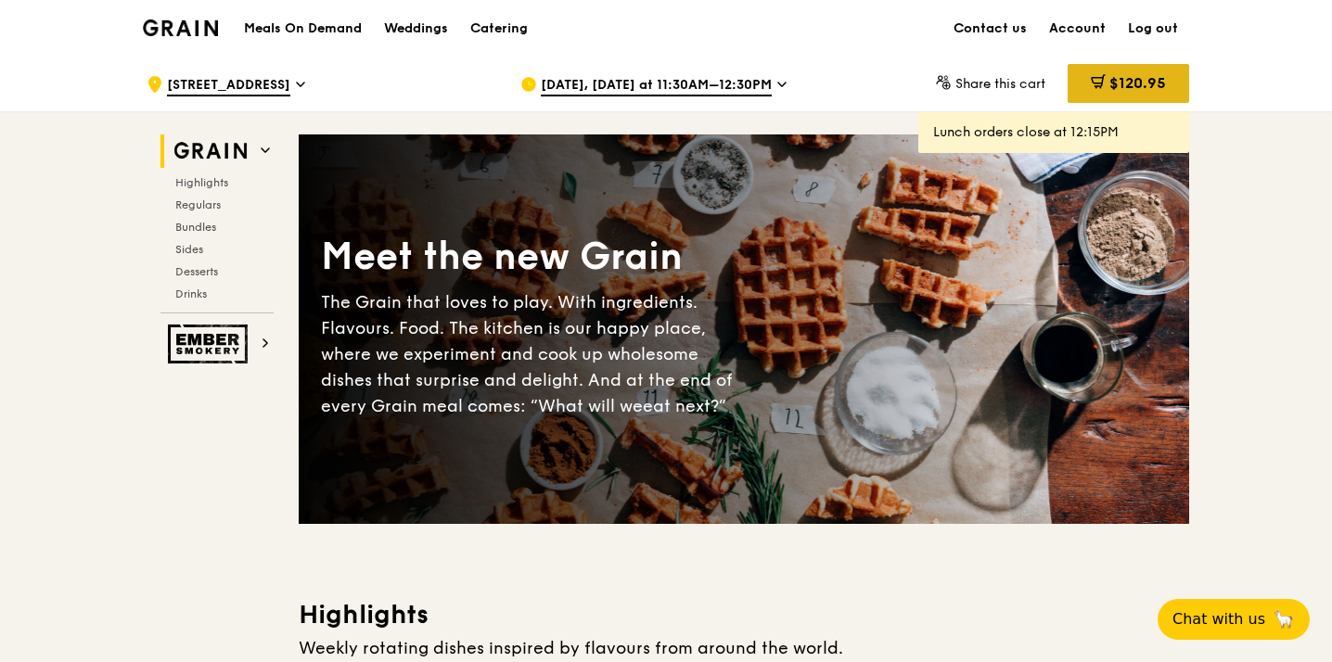
click at [1136, 91] on span "$120.95" at bounding box center [1137, 83] width 57 height 18
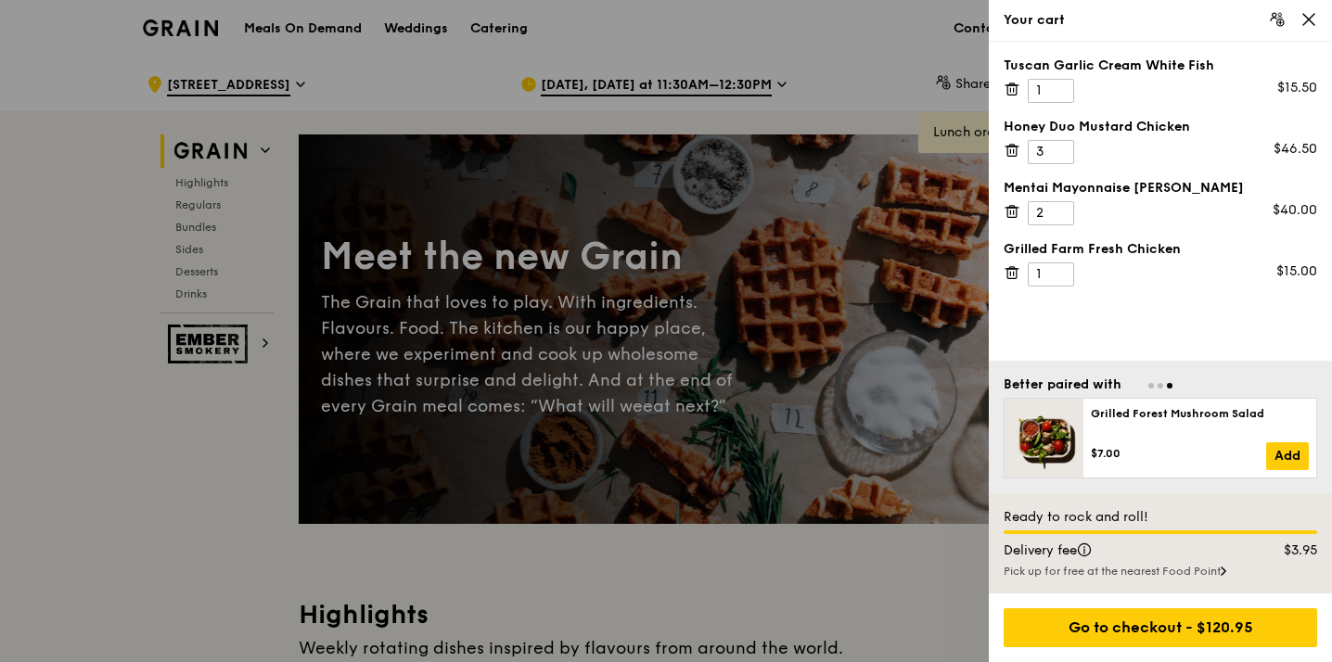
click at [1307, 22] on icon at bounding box center [1308, 19] width 17 height 17
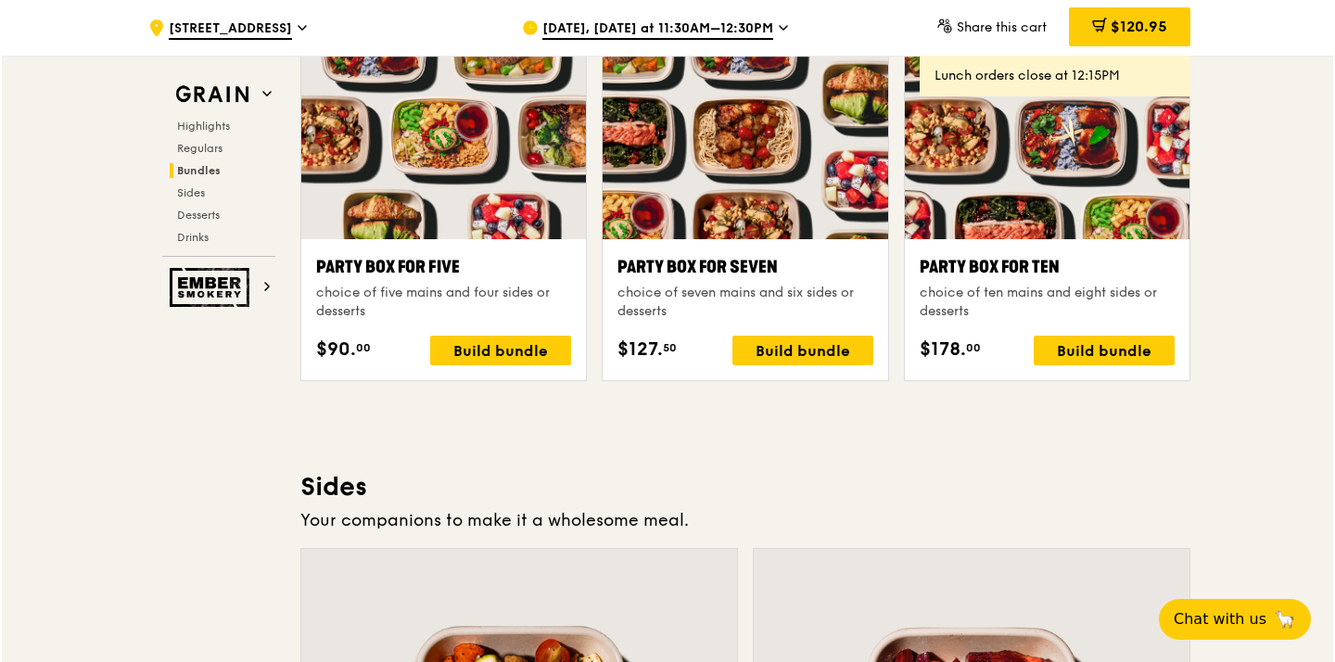
scroll to position [3625, 0]
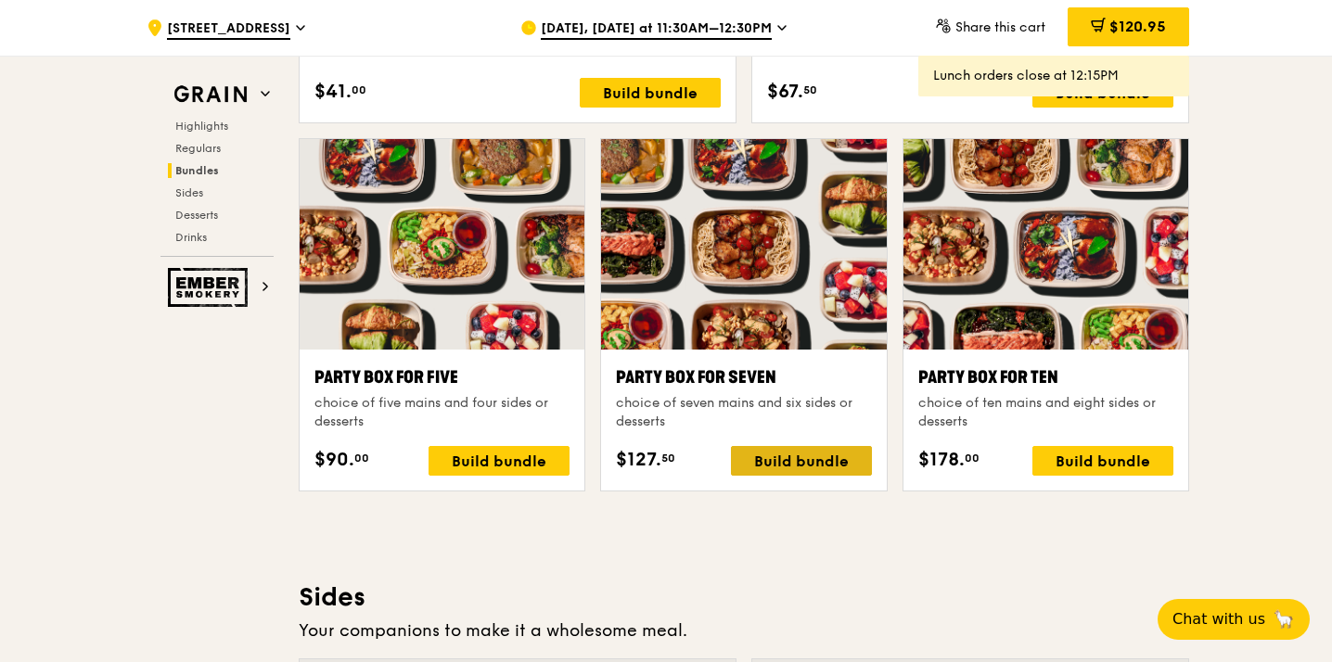
click at [813, 467] on div "Build bundle" at bounding box center [801, 461] width 141 height 30
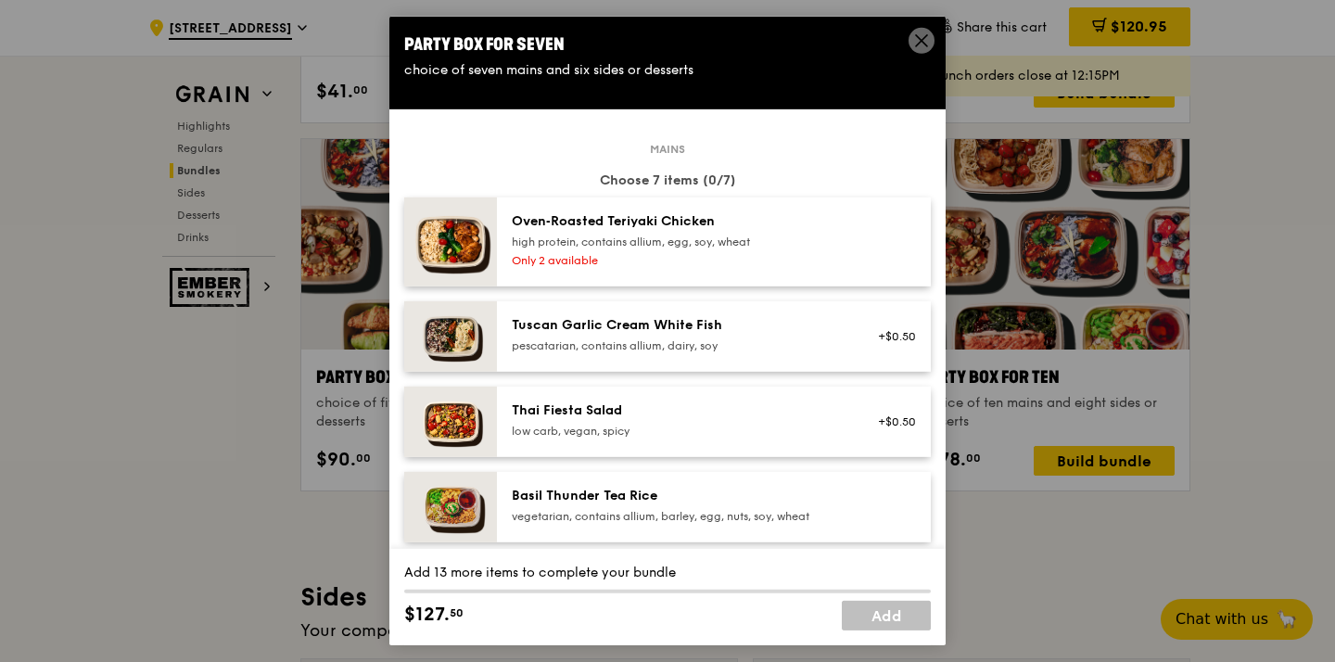
click at [746, 346] on div "pescatarian, contains allium, dairy, soy" at bounding box center [678, 345] width 333 height 15
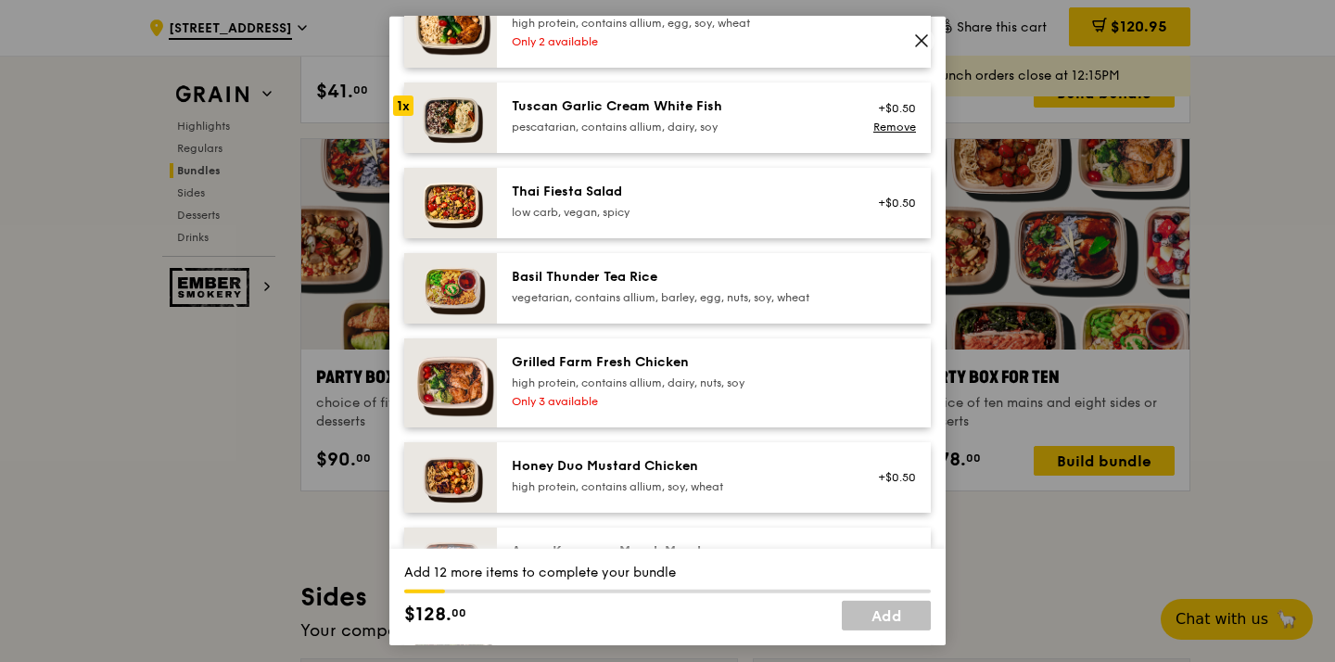
scroll to position [378, 0]
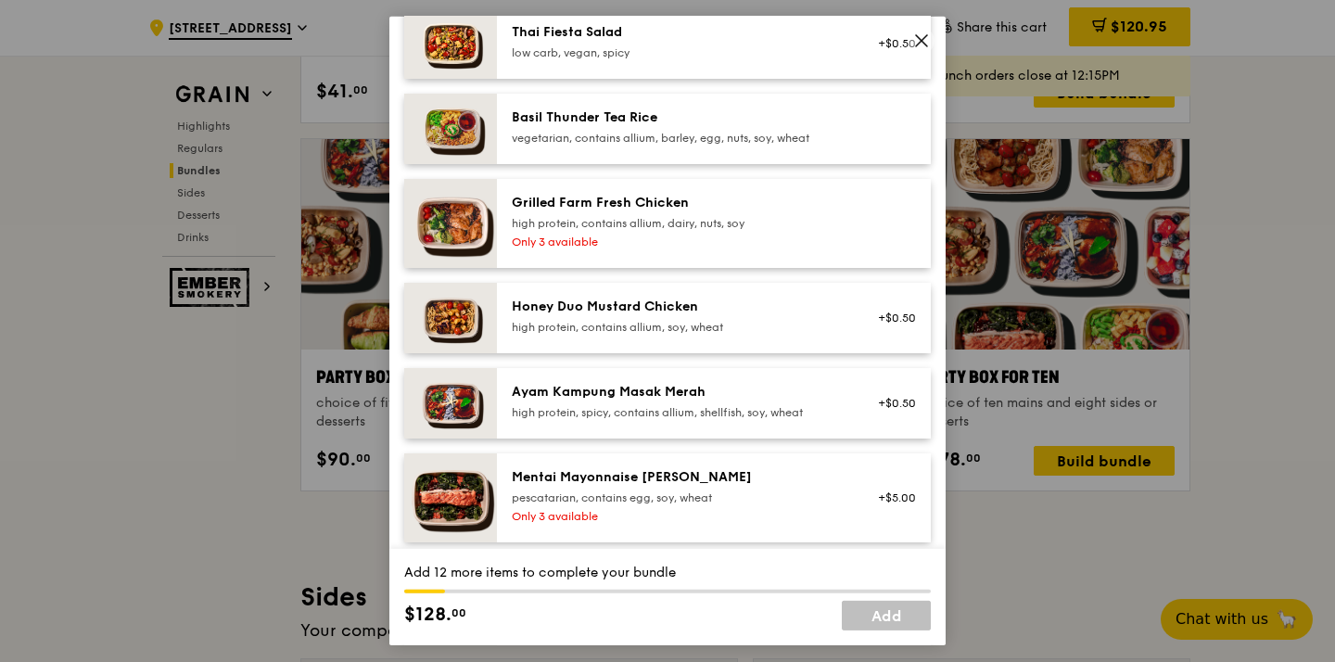
click at [713, 325] on div "high protein, contains allium, soy, wheat" at bounding box center [678, 327] width 333 height 15
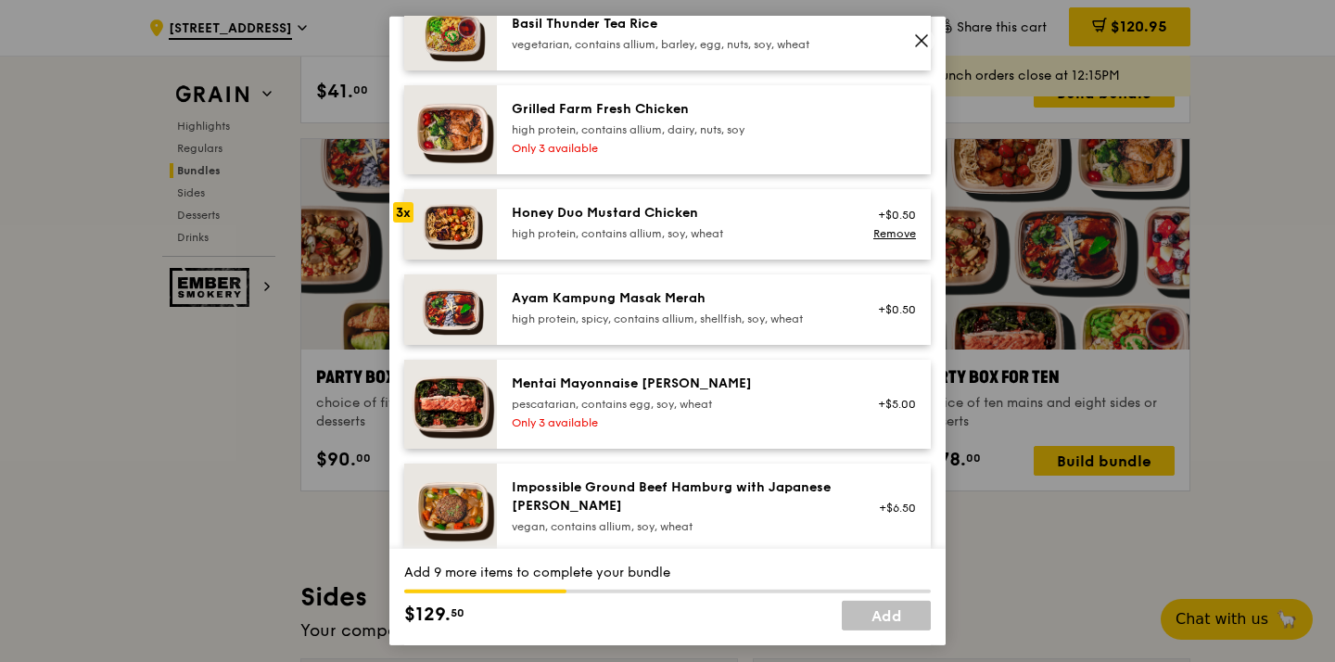
scroll to position [476, 0]
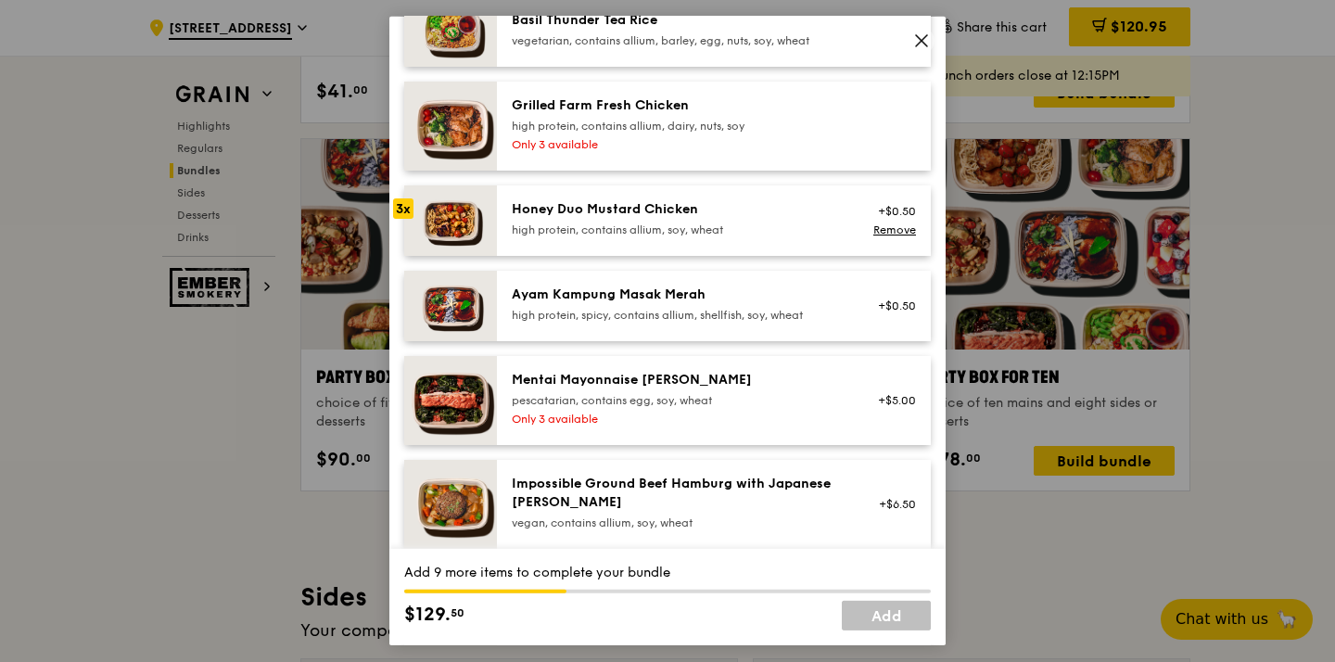
click at [679, 395] on div "pescatarian, contains egg, soy, wheat" at bounding box center [678, 400] width 333 height 15
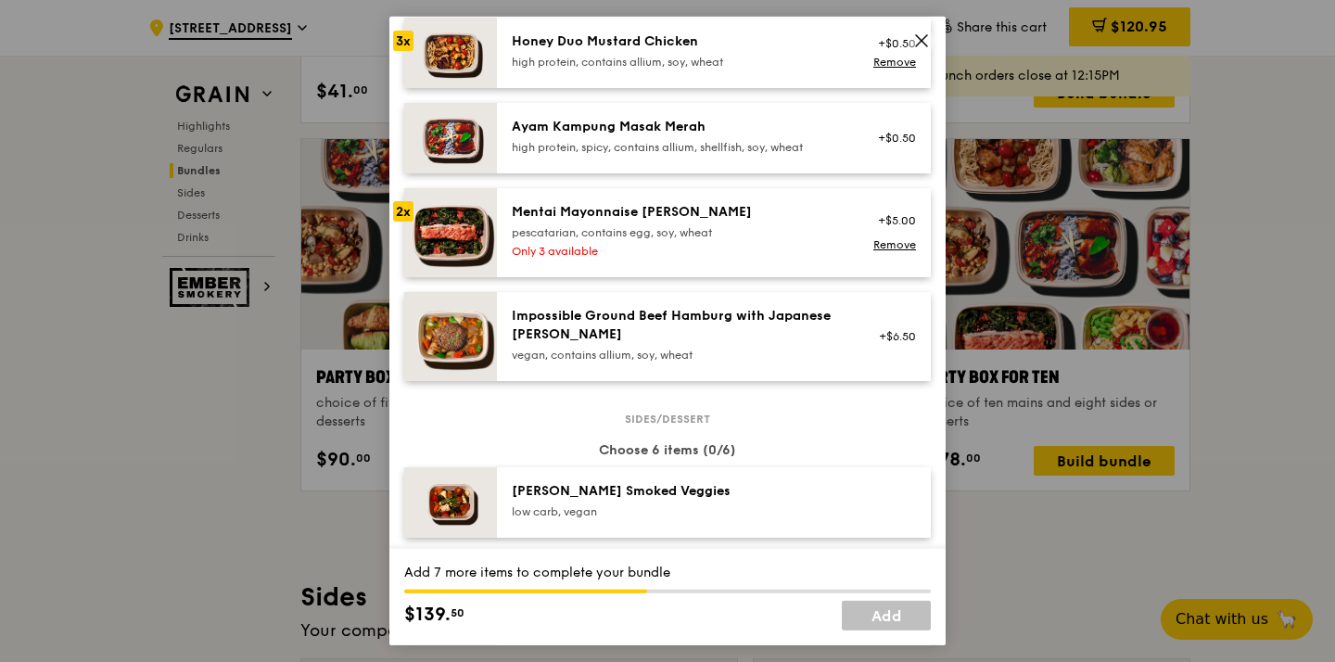
scroll to position [657, 0]
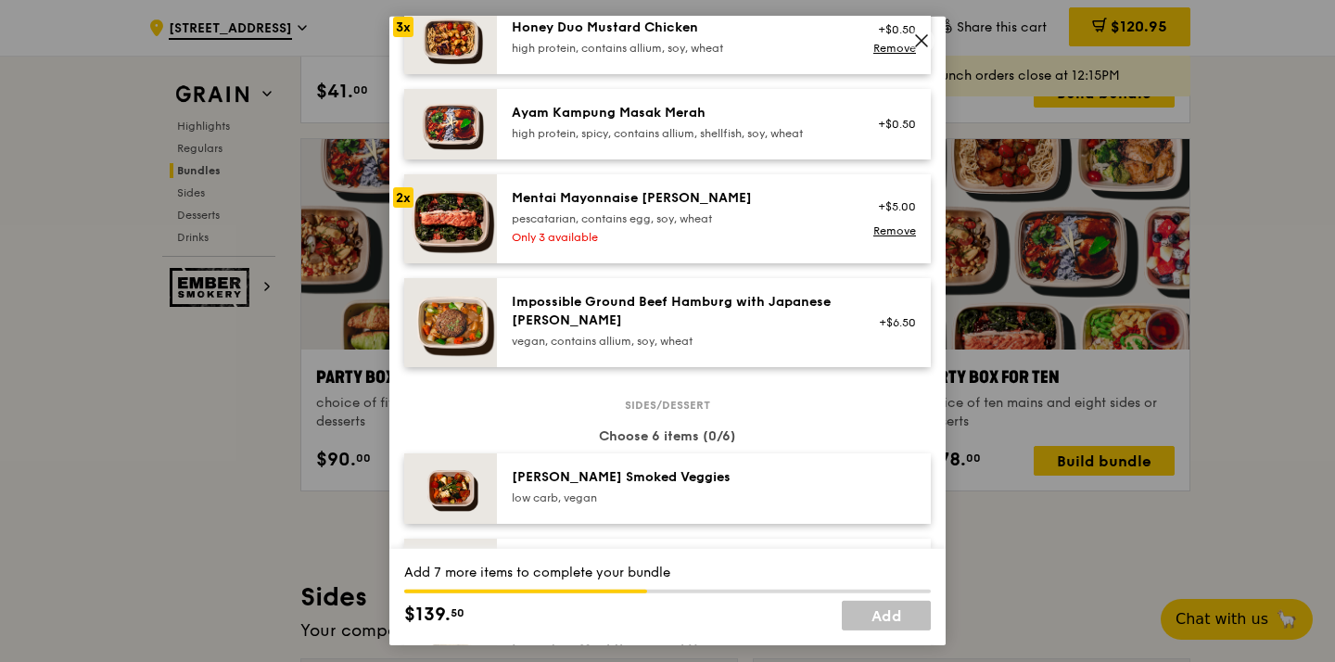
click at [925, 44] on icon at bounding box center [921, 40] width 17 height 17
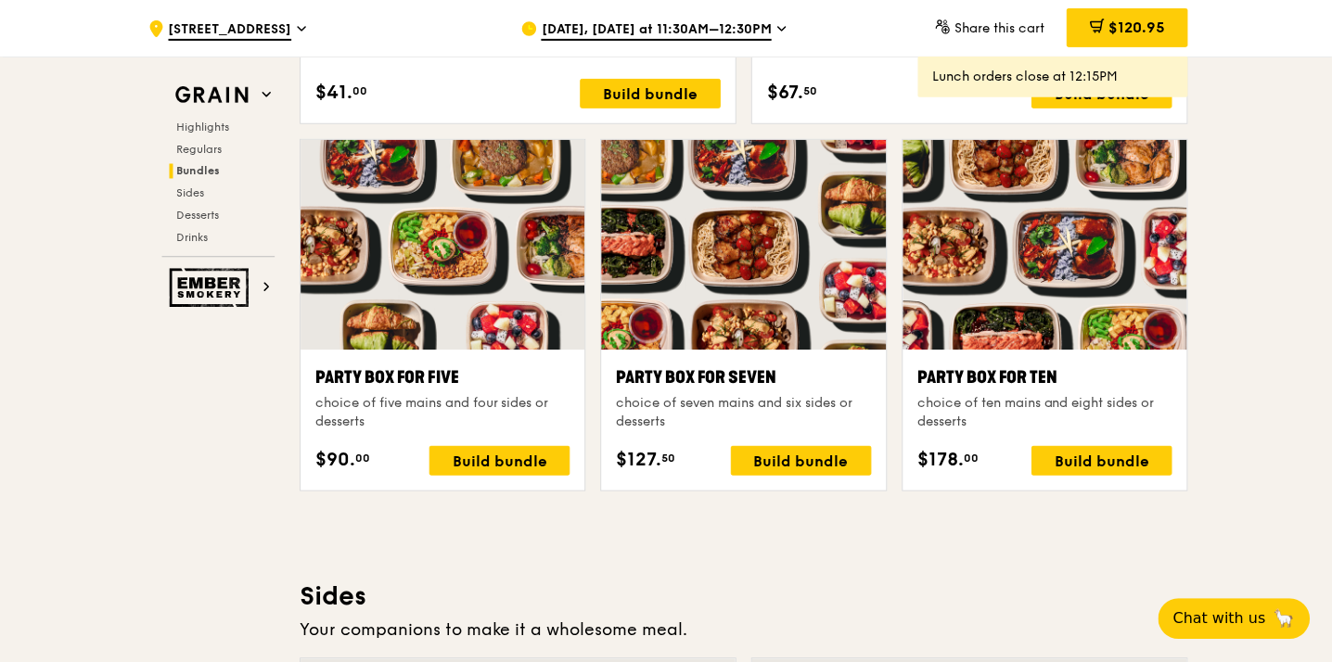
scroll to position [3625, 0]
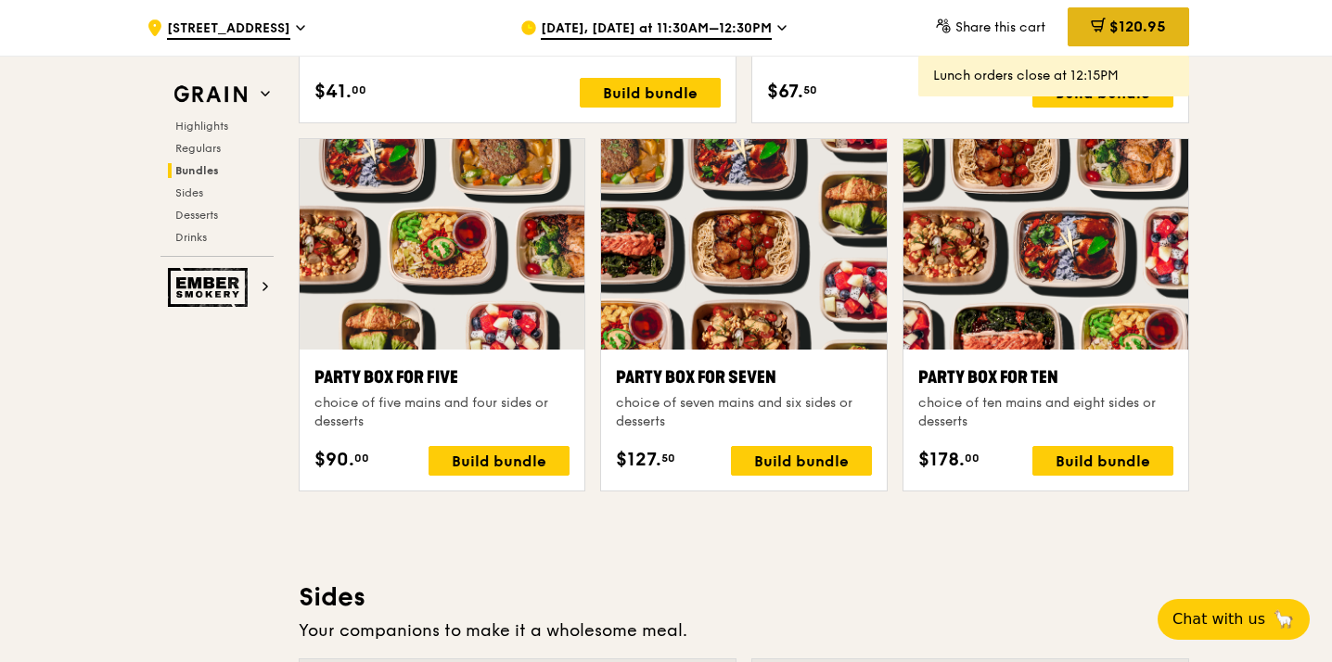
click at [1109, 23] on span "$120.95" at bounding box center [1137, 27] width 57 height 18
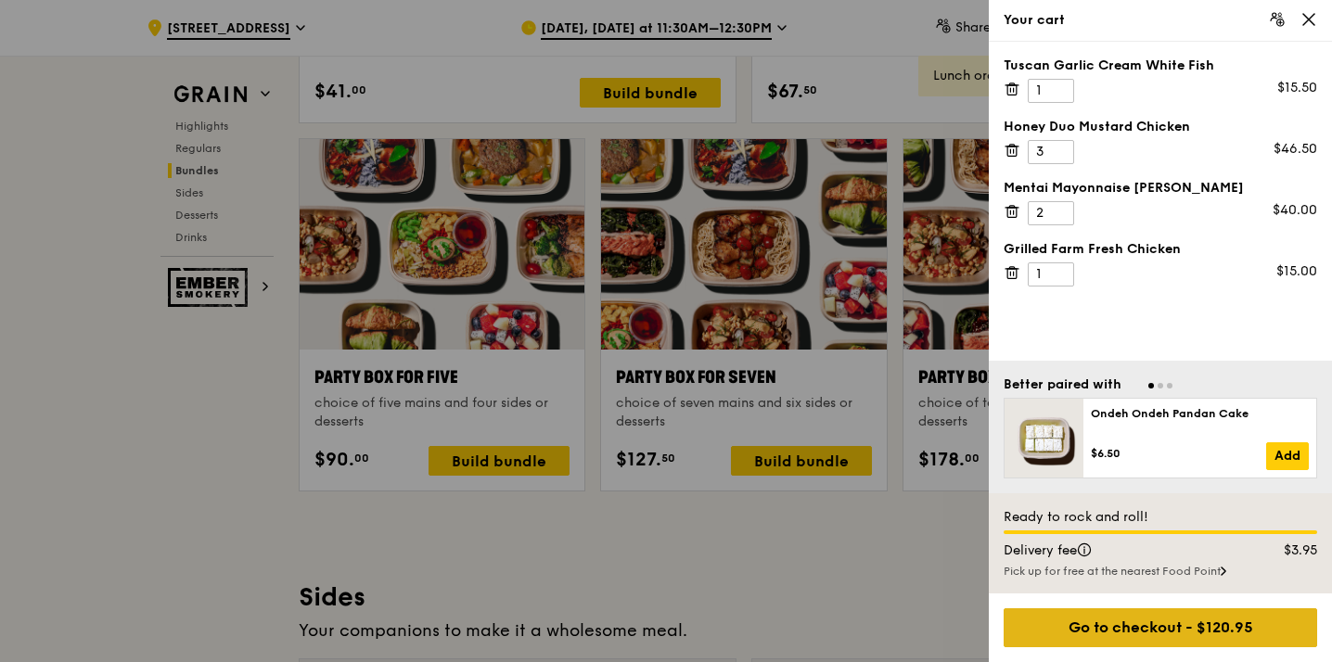
click at [1159, 622] on div "Go to checkout - $120.95" at bounding box center [1159, 627] width 313 height 39
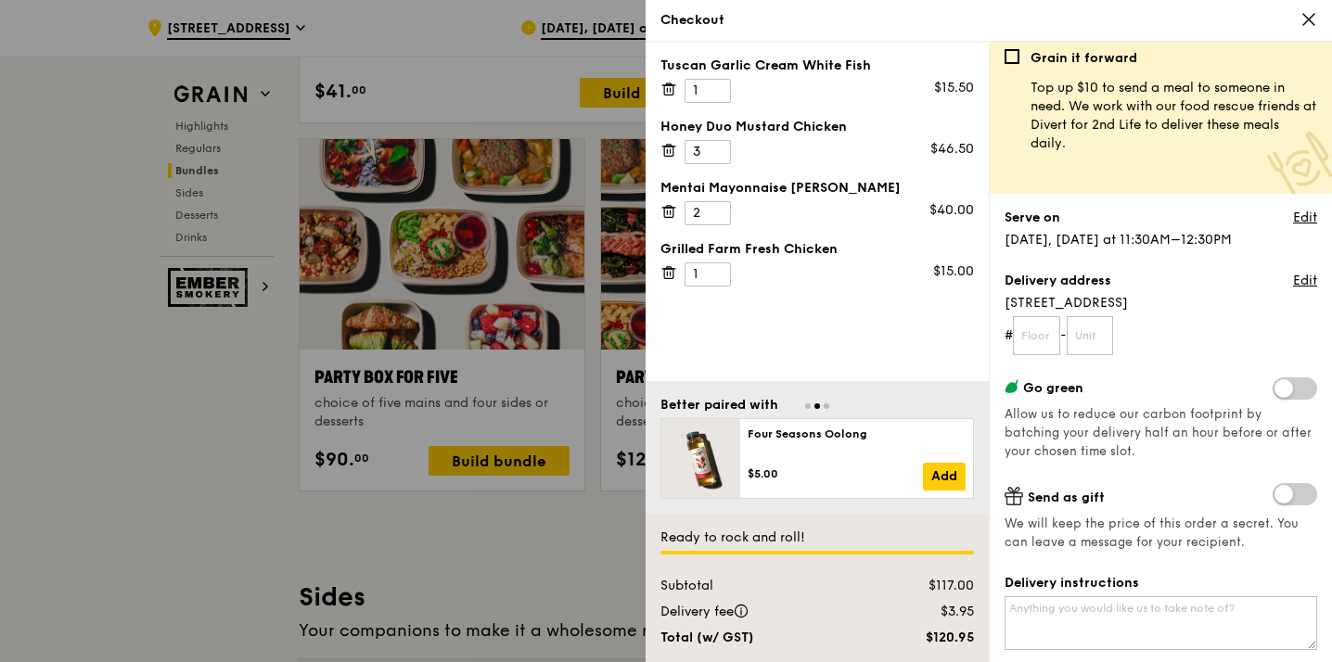
scroll to position [18, 0]
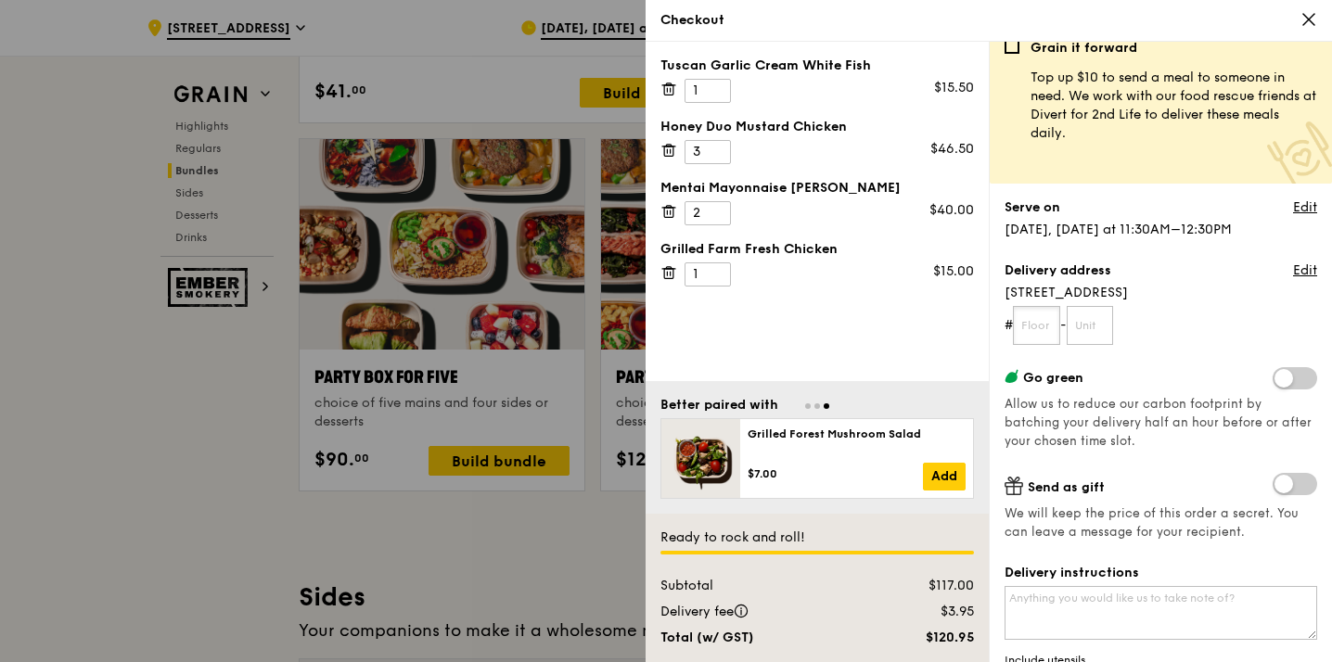
click at [1034, 328] on input "text" at bounding box center [1036, 325] width 47 height 39
type input "02"
click at [1104, 329] on input "text" at bounding box center [1089, 325] width 47 height 39
type input "01"
click at [1094, 427] on span "Allow us to reduce our carbon footprint by batching your delivery half an hour …" at bounding box center [1157, 423] width 307 height 52
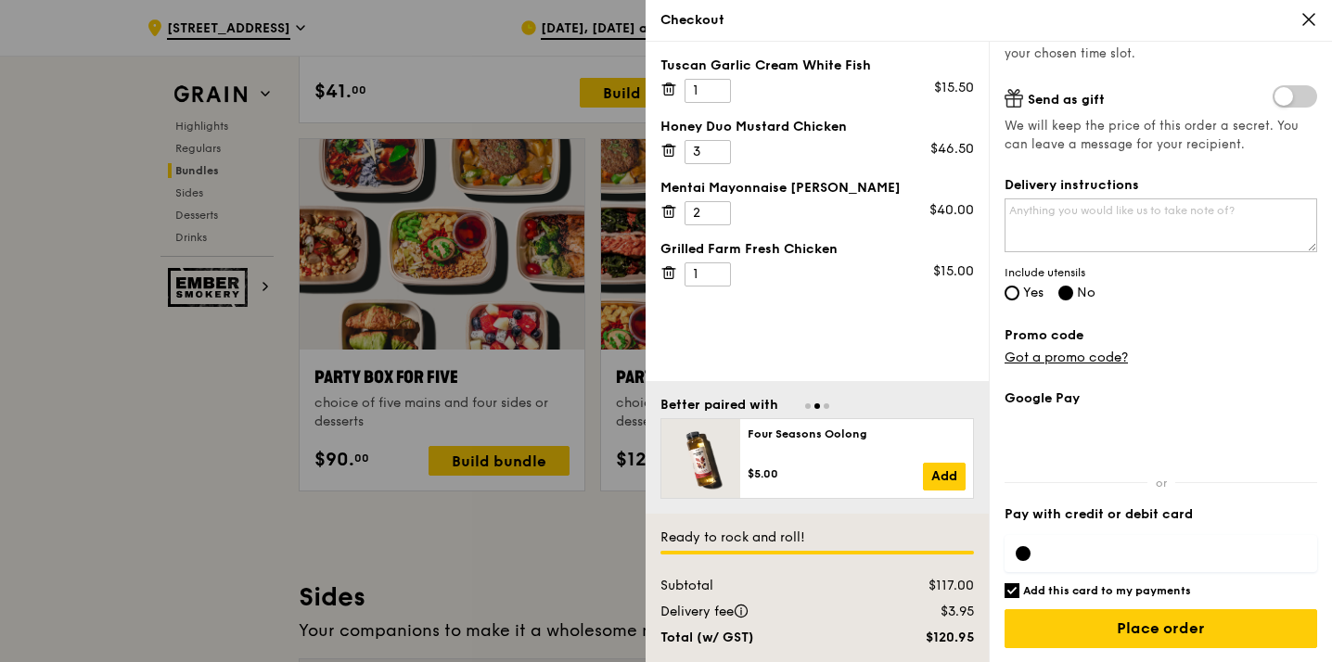
scroll to position [406, 0]
click at [1022, 288] on label "Yes" at bounding box center [1023, 294] width 39 height 16
click at [1019, 288] on input "Yes" at bounding box center [1011, 292] width 15 height 15
radio input "true"
radio input "false"
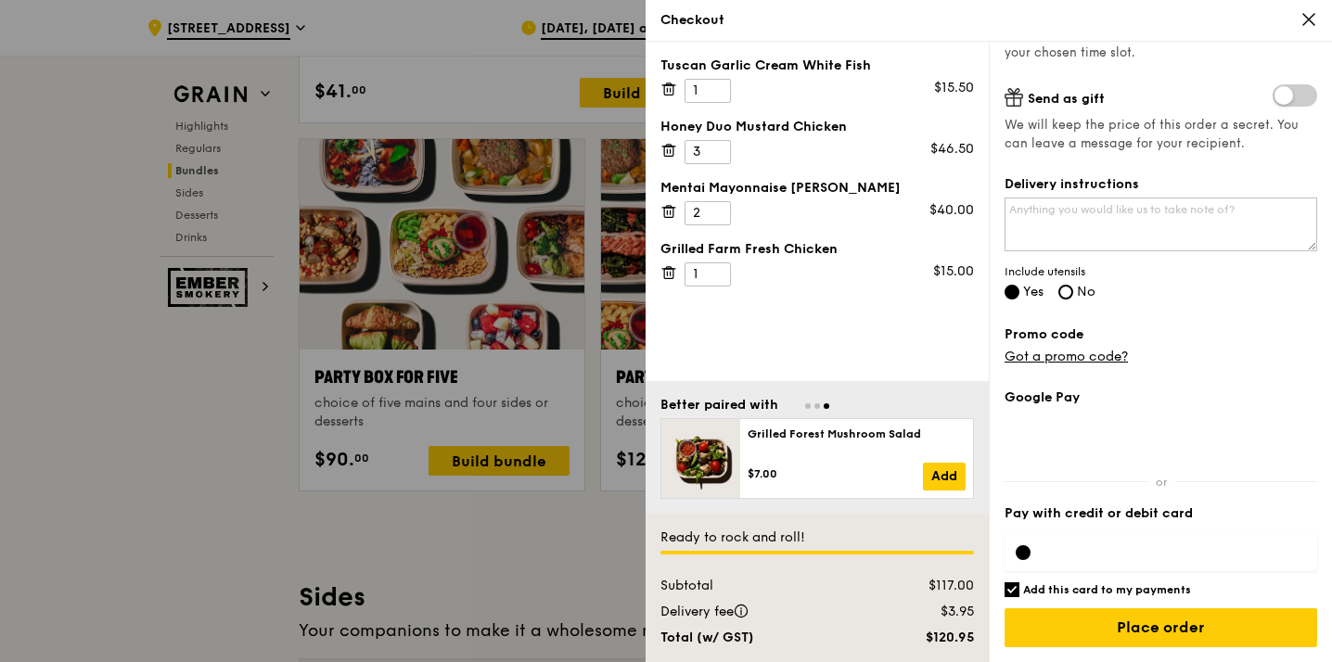
click at [1127, 542] on div at bounding box center [1160, 552] width 313 height 37
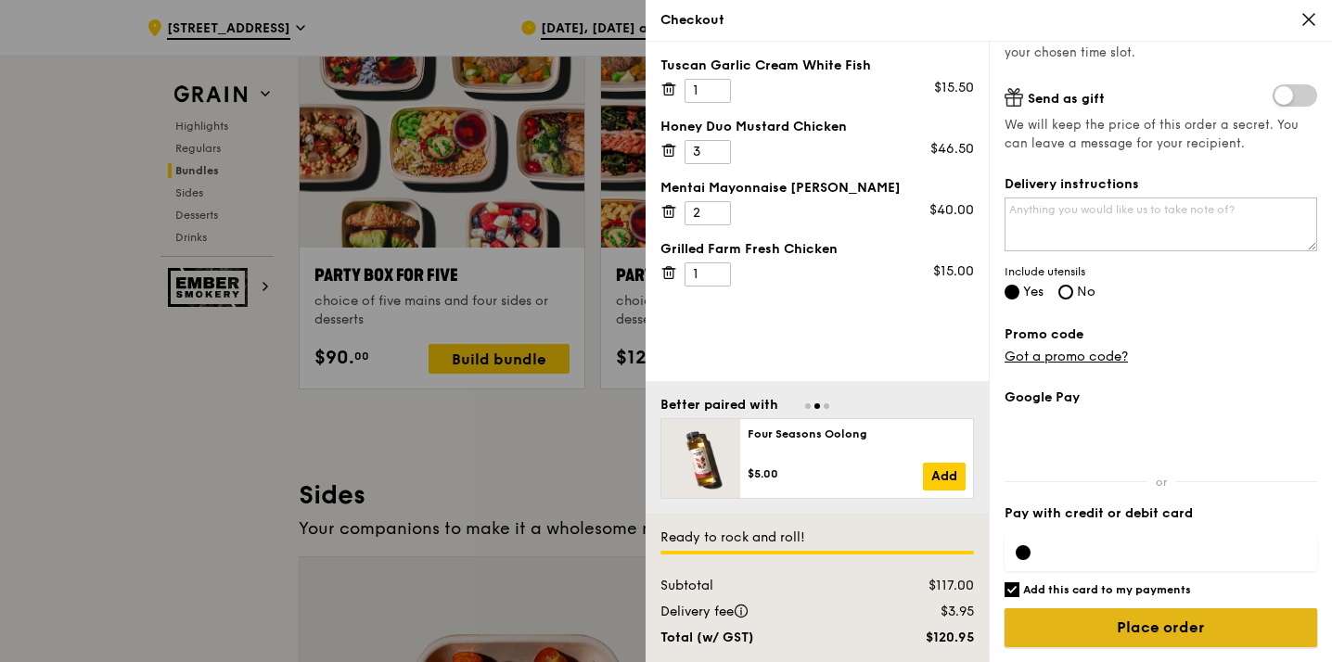
click at [1164, 638] on input "Place order" at bounding box center [1160, 627] width 313 height 39
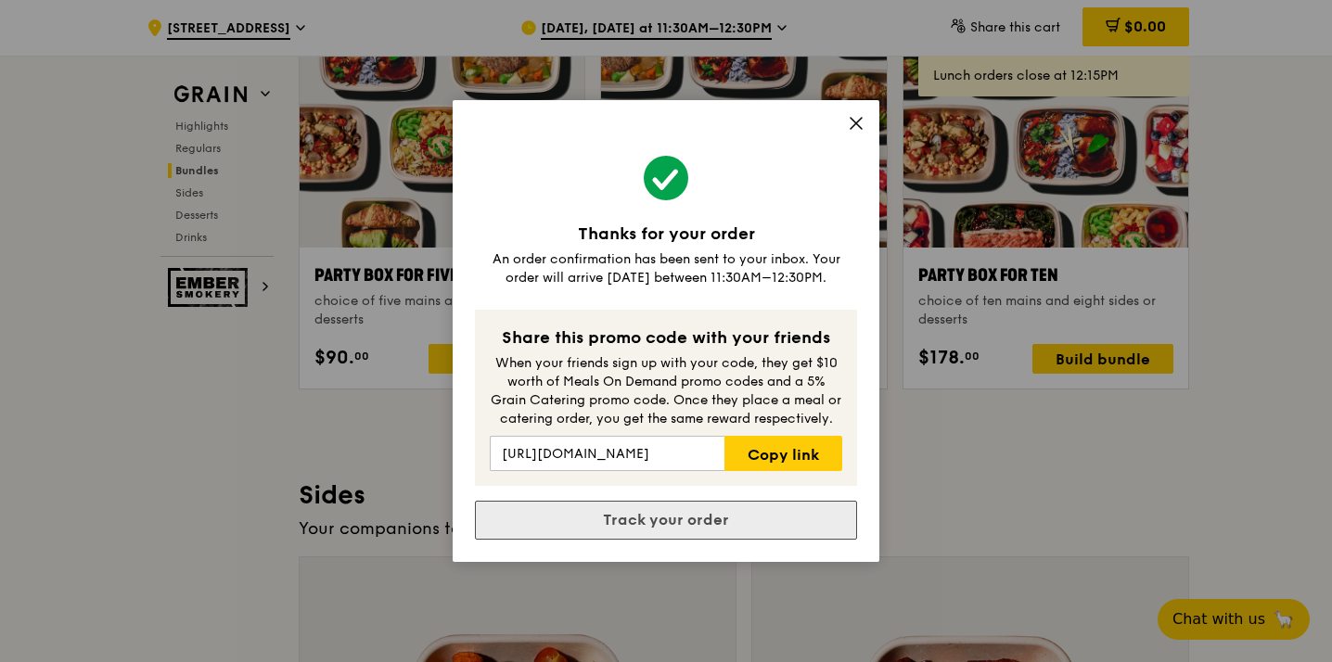
click at [662, 516] on link "Track your order" at bounding box center [666, 520] width 382 height 39
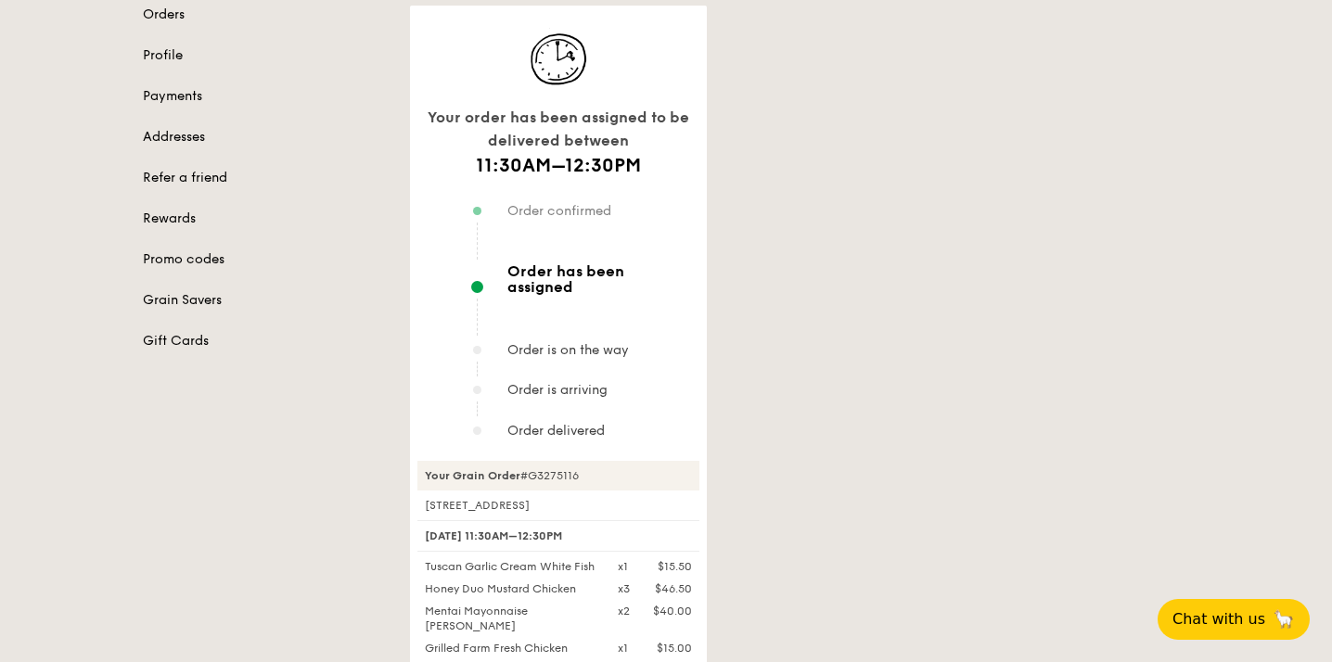
scroll to position [144, 0]
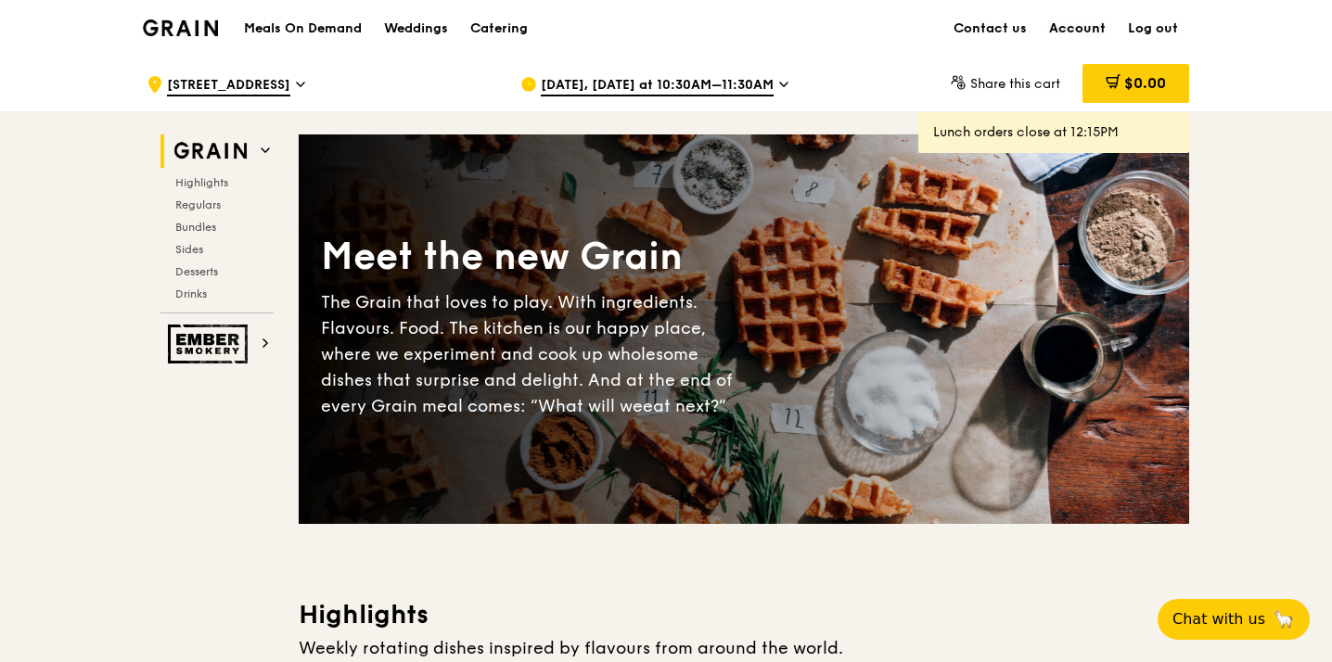
click at [1075, 25] on link "Account" at bounding box center [1077, 29] width 79 height 56
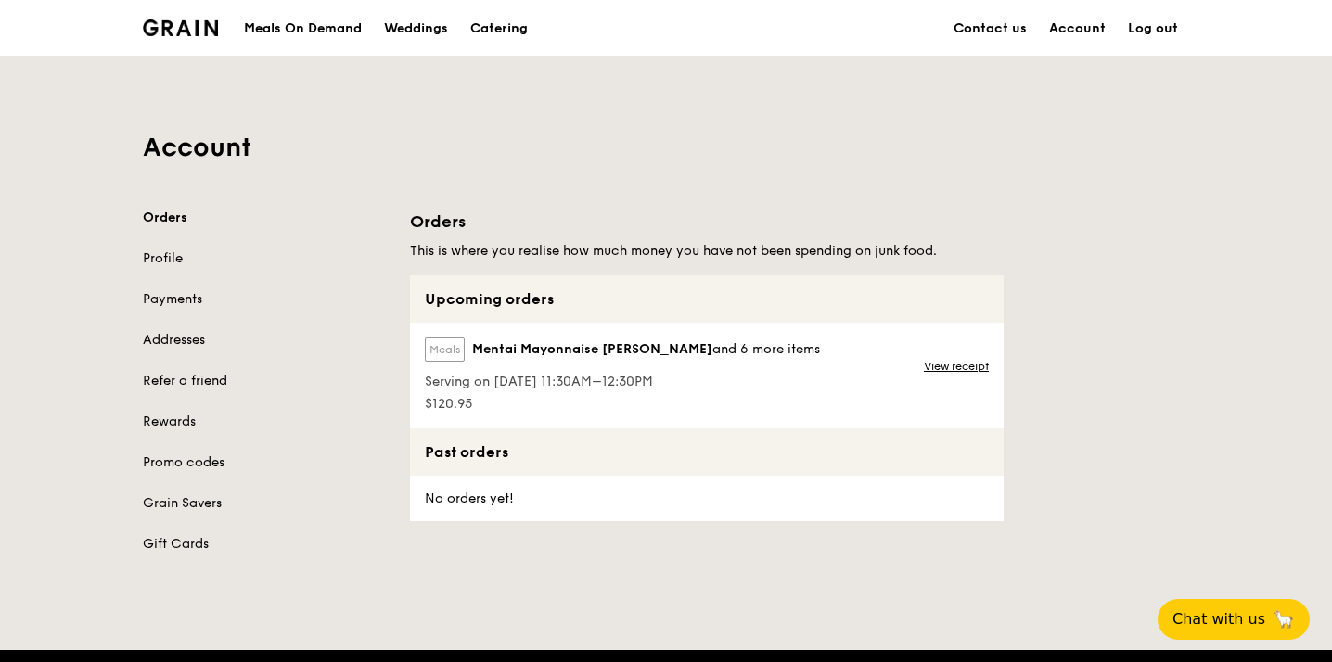
click at [610, 351] on span "Mentai Mayonnaise [PERSON_NAME]" at bounding box center [592, 349] width 240 height 19
click at [975, 362] on link "View receipt" at bounding box center [956, 366] width 65 height 15
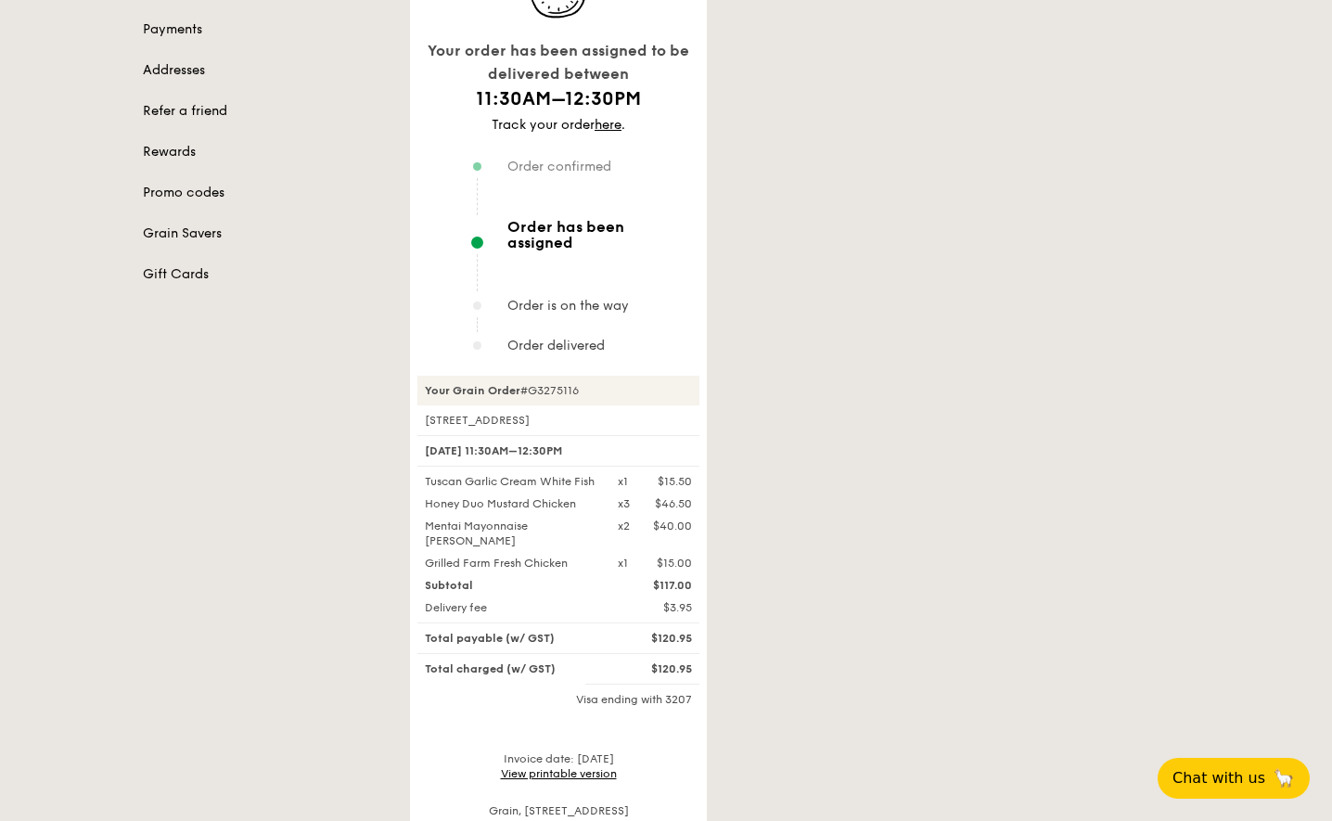
scroll to position [198, 0]
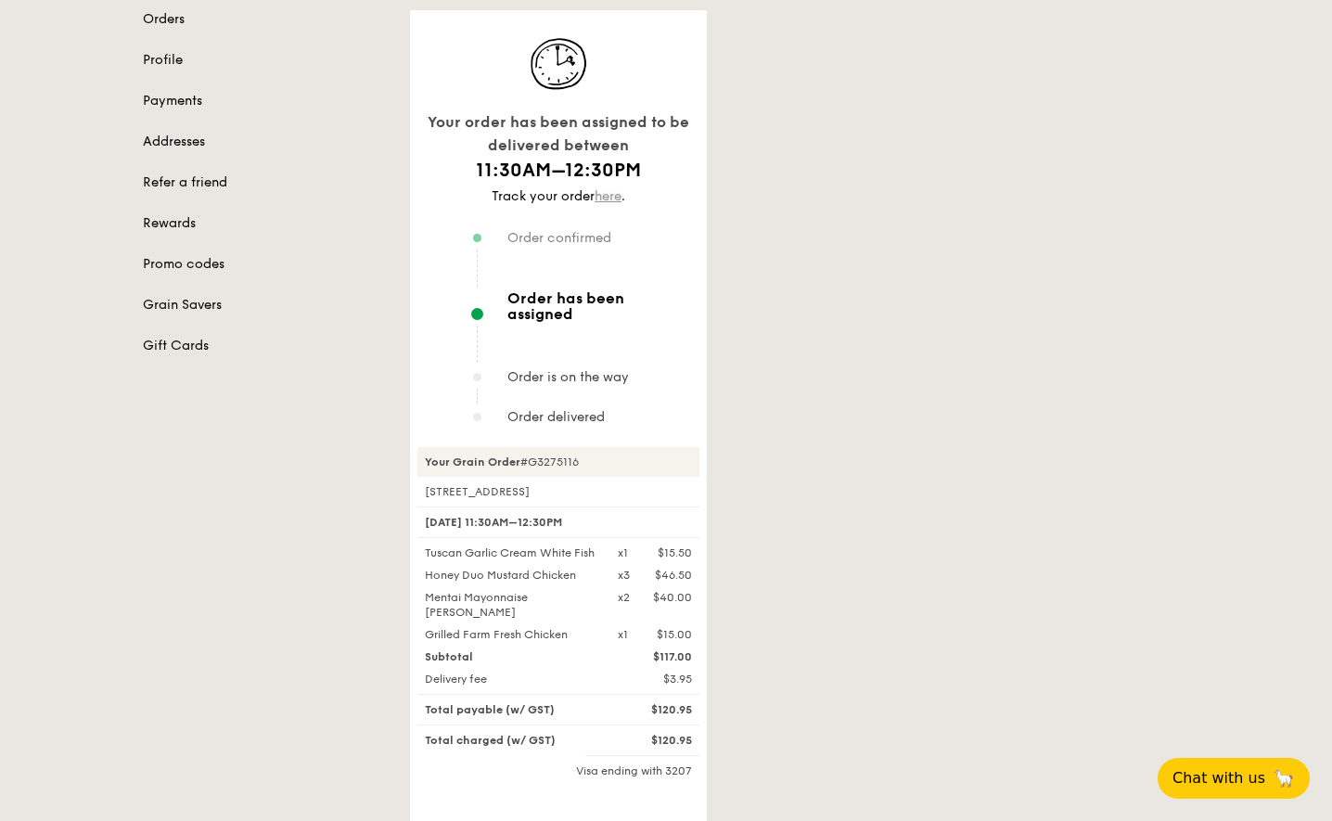
click at [614, 193] on link "here" at bounding box center [607, 196] width 27 height 16
